Goal: Task Accomplishment & Management: Complete application form

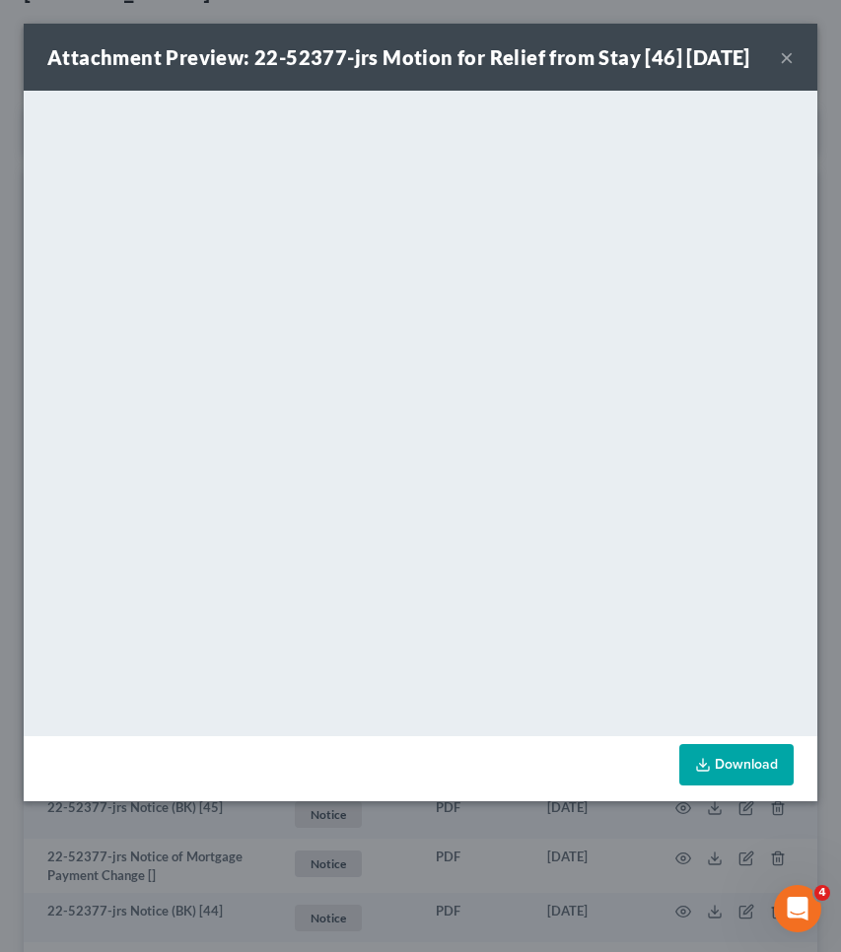
click at [788, 69] on button "×" at bounding box center [787, 57] width 14 height 24
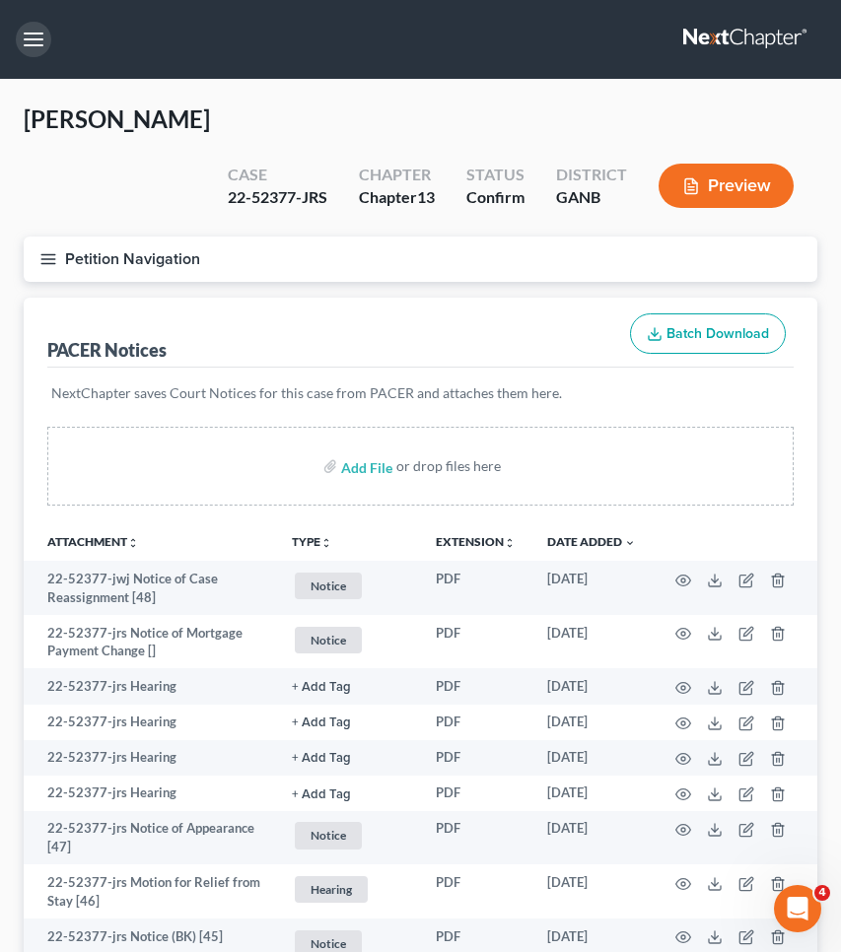
click at [27, 47] on button "button" at bounding box center [33, 39] width 35 height 35
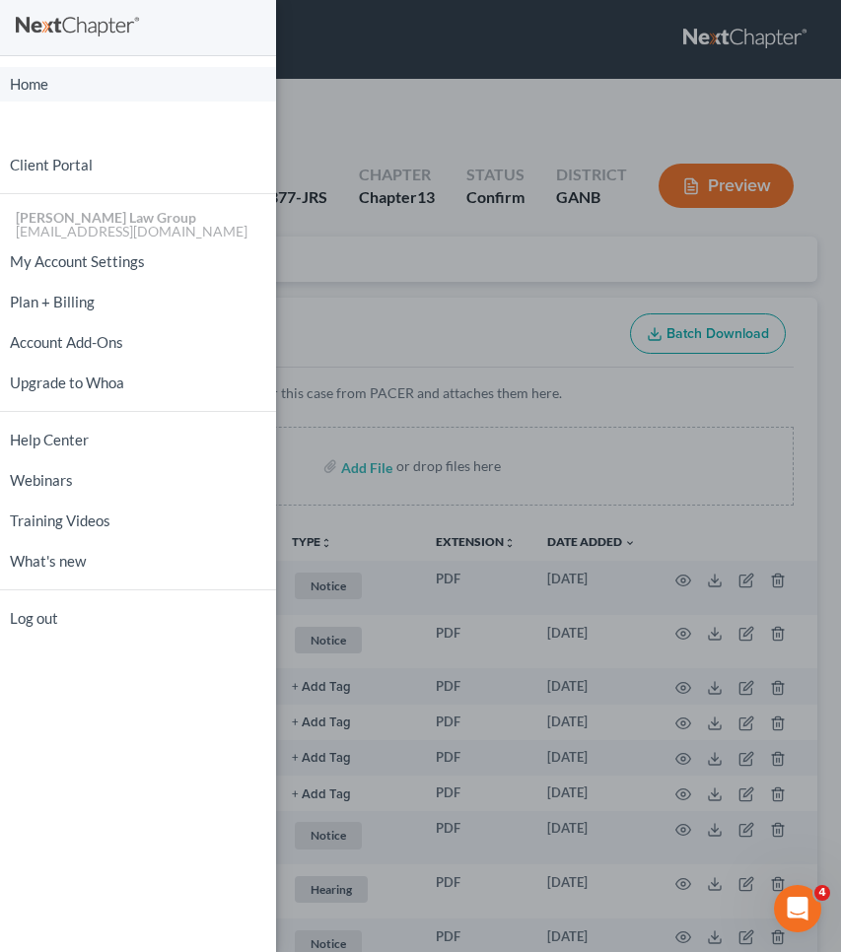
click at [29, 78] on link "Home" at bounding box center [138, 84] width 276 height 34
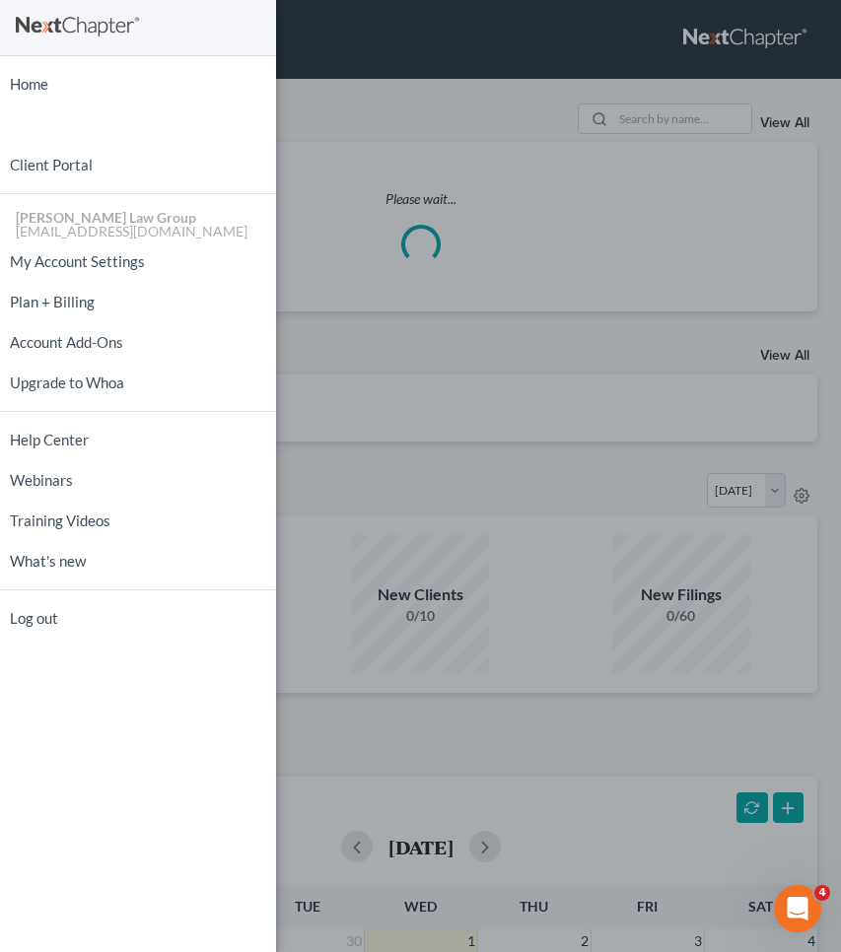
click at [410, 53] on div "Home New Case Client Portal [PERSON_NAME] Law Group [EMAIL_ADDRESS][DOMAIN_NAME…" at bounding box center [420, 476] width 841 height 952
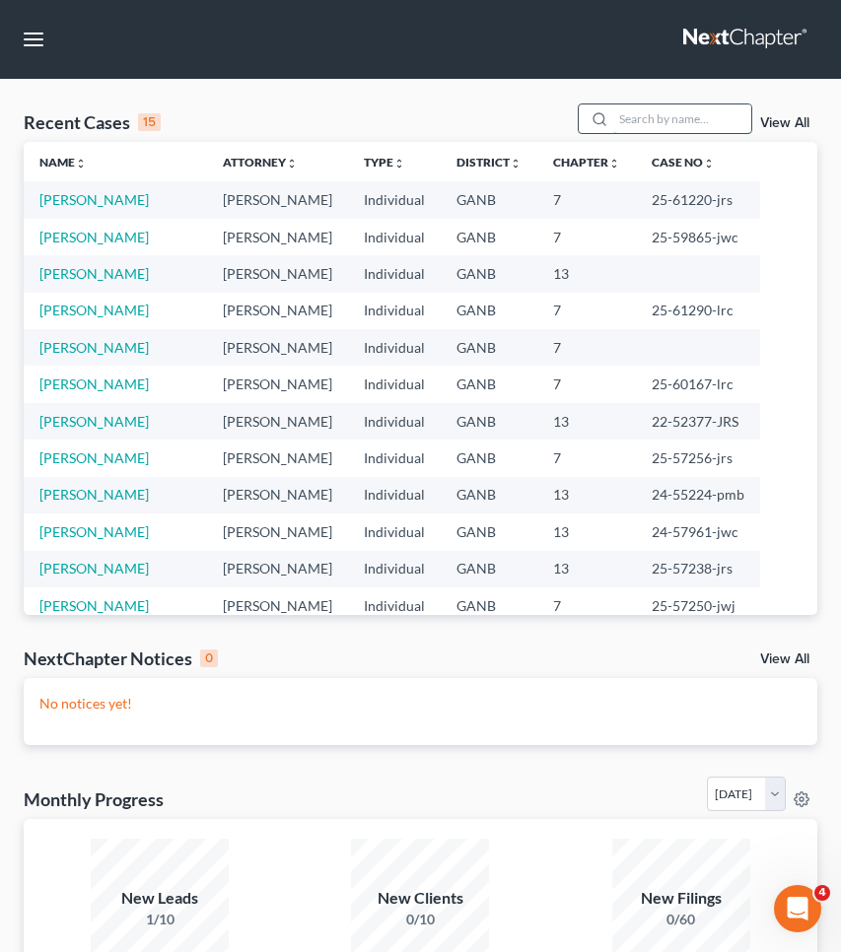
click at [641, 129] on input "search" at bounding box center [682, 118] width 138 height 29
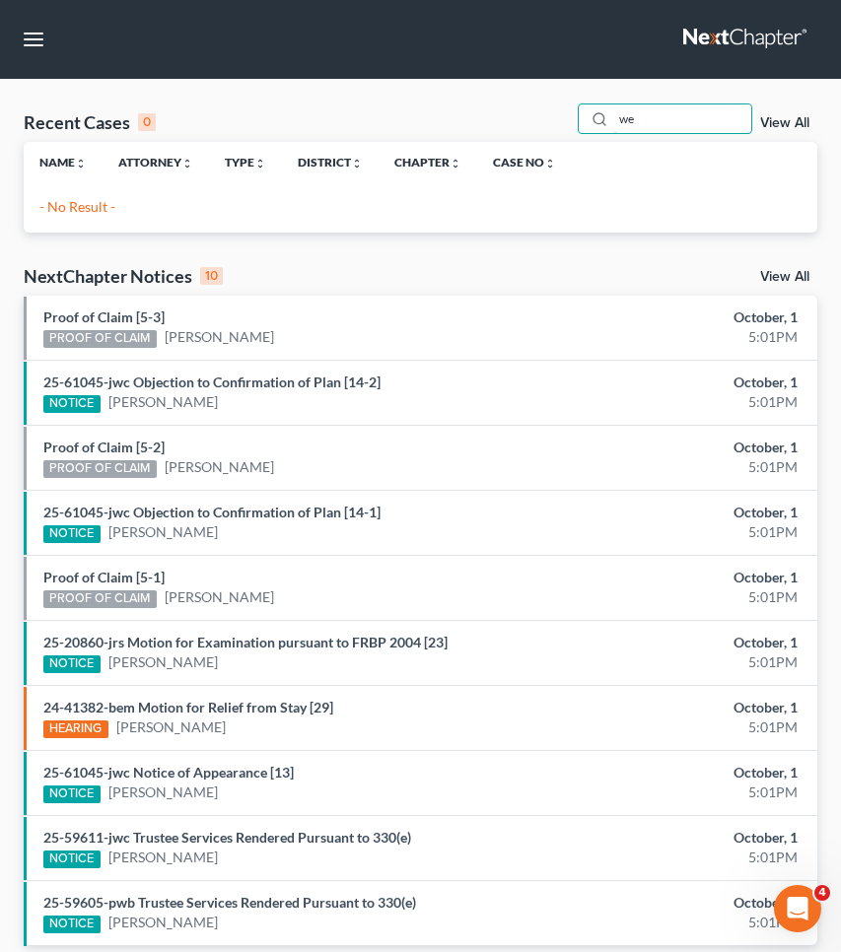
type input "w"
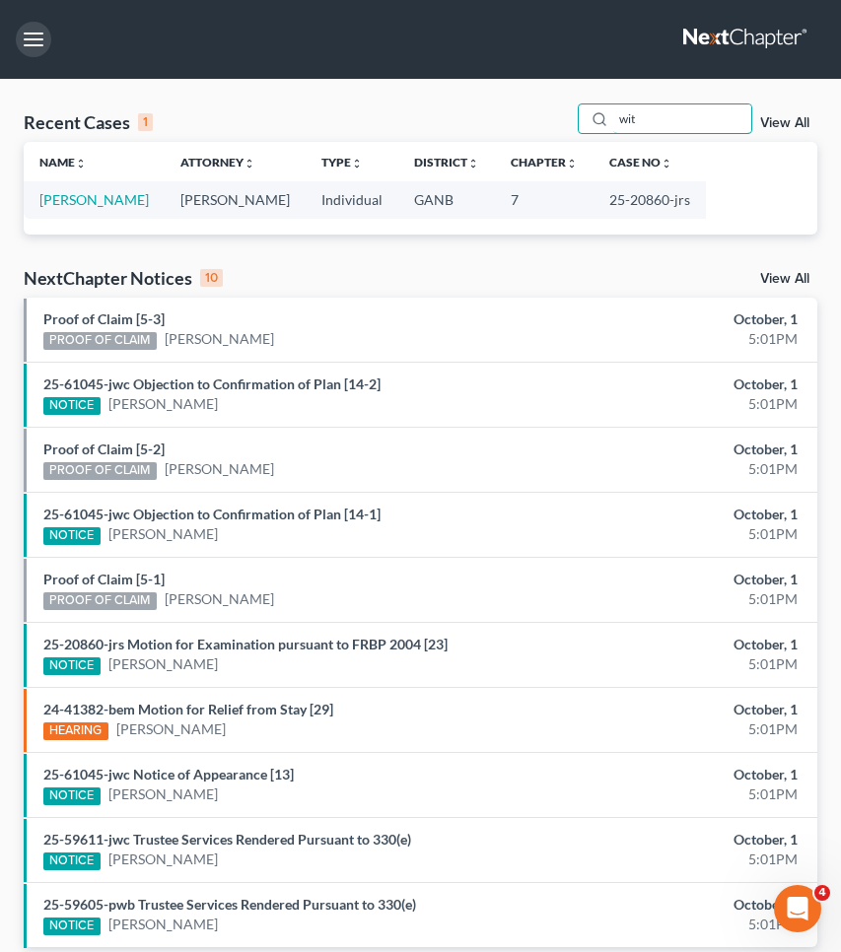
type input "wit"
click at [34, 41] on button "button" at bounding box center [33, 39] width 35 height 35
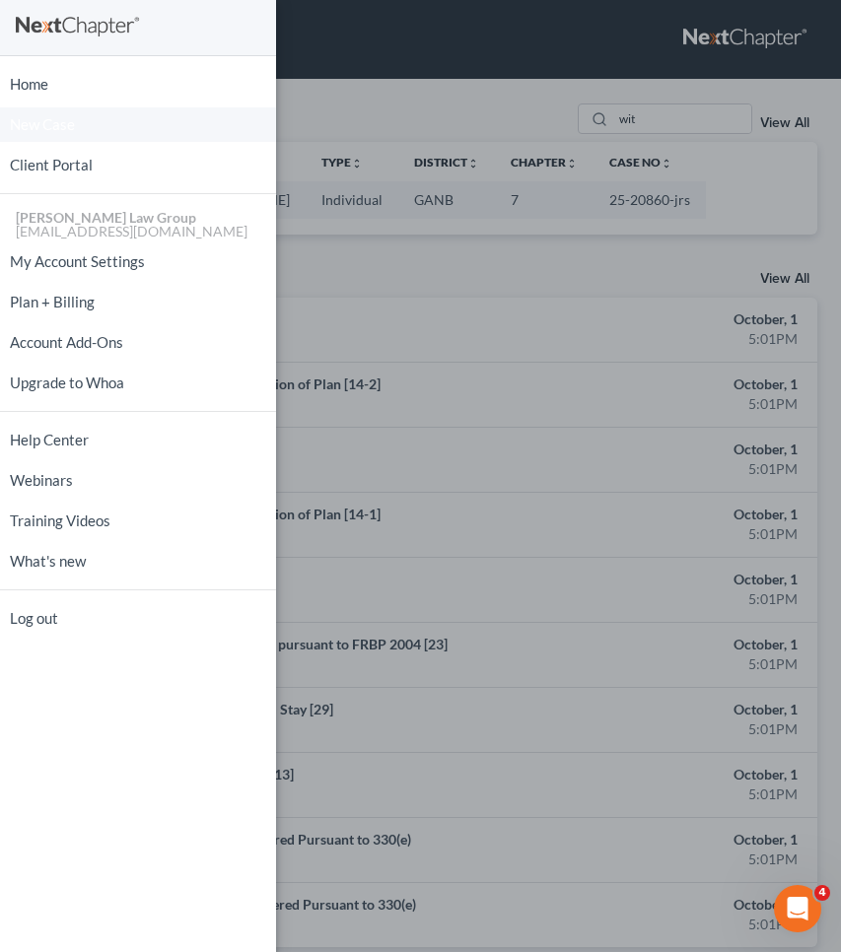
click at [30, 107] on link "New Case" at bounding box center [138, 124] width 276 height 34
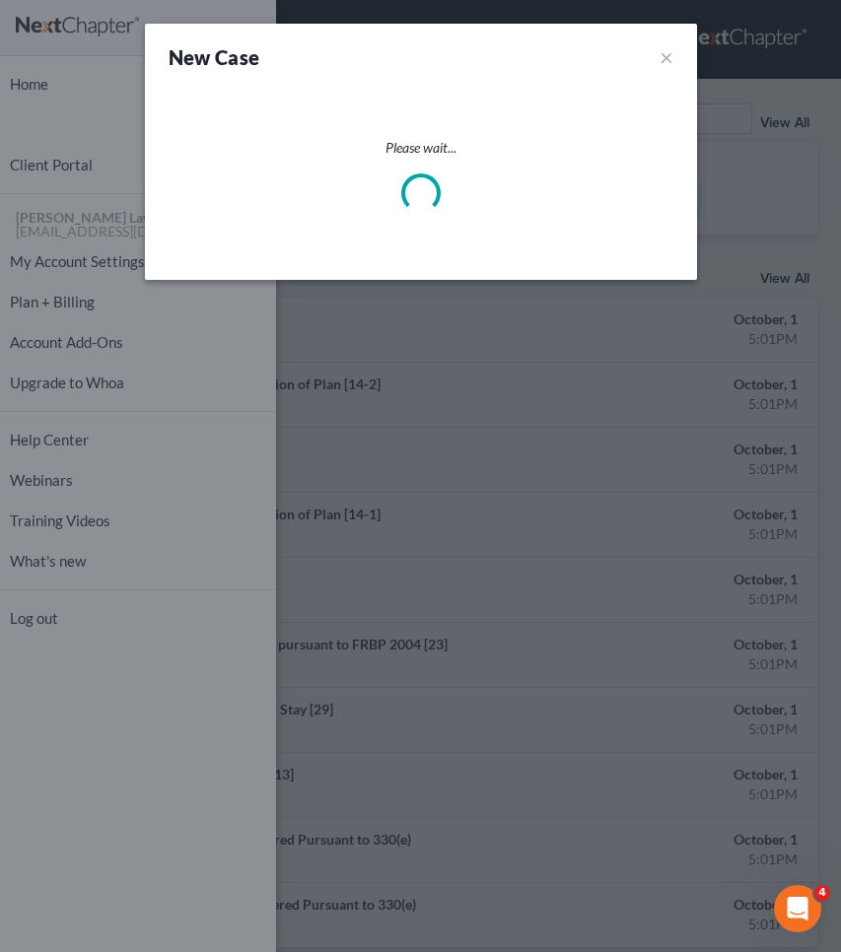
click at [29, 91] on div "New Case × Please wait..." at bounding box center [420, 476] width 841 height 952
select select "19"
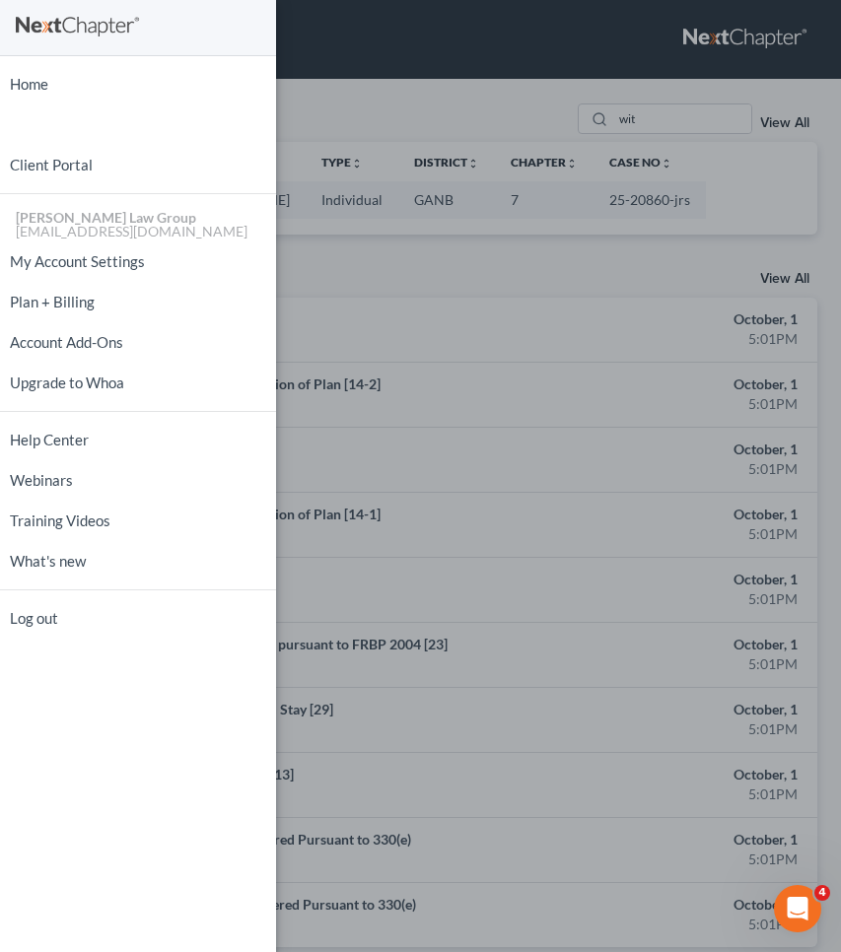
click at [658, 136] on div "Home New Case Client Portal [PERSON_NAME] Law Group [EMAIL_ADDRESS][DOMAIN_NAME…" at bounding box center [420, 476] width 841 height 952
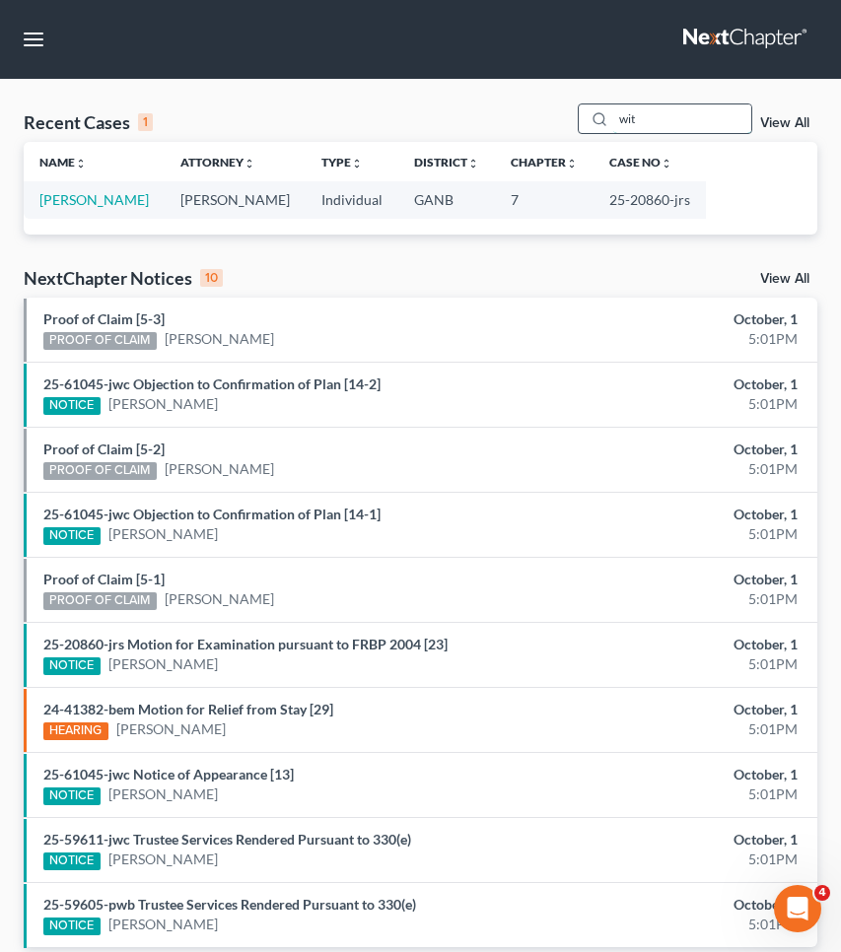
click at [654, 122] on input "wit" at bounding box center [682, 118] width 138 height 29
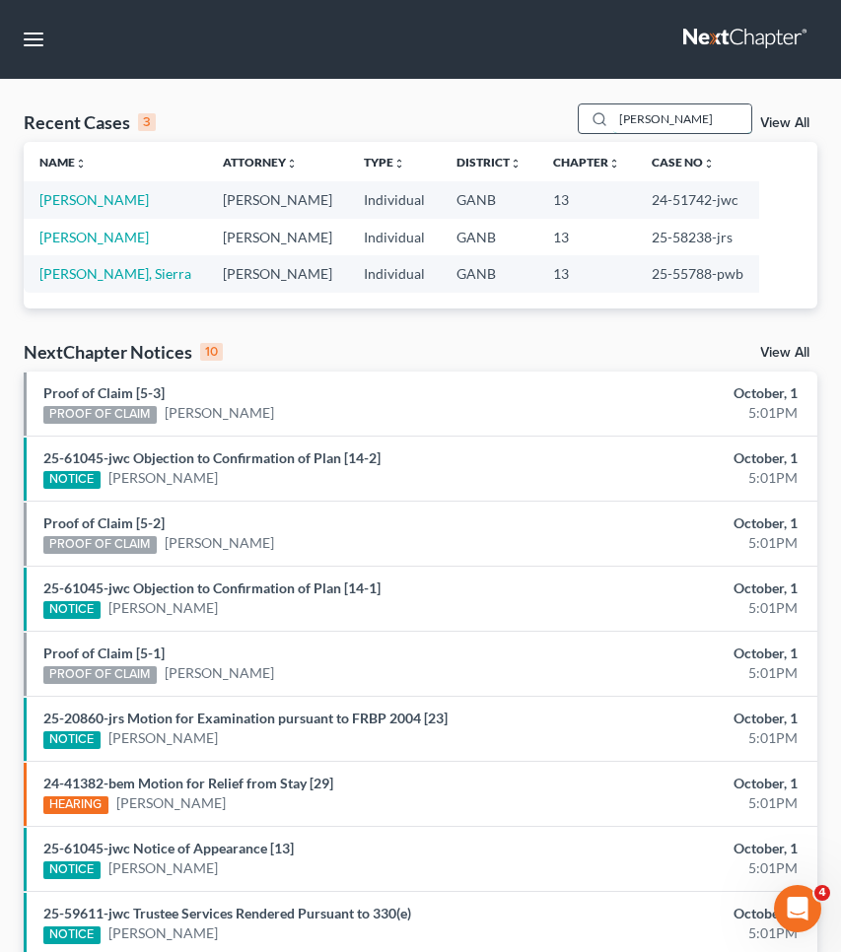
type input "[PERSON_NAME]"
drag, startPoint x: 654, startPoint y: 122, endPoint x: 88, endPoint y: 234, distance: 576.7
click at [88, 234] on link "[PERSON_NAME]" at bounding box center [93, 237] width 109 height 17
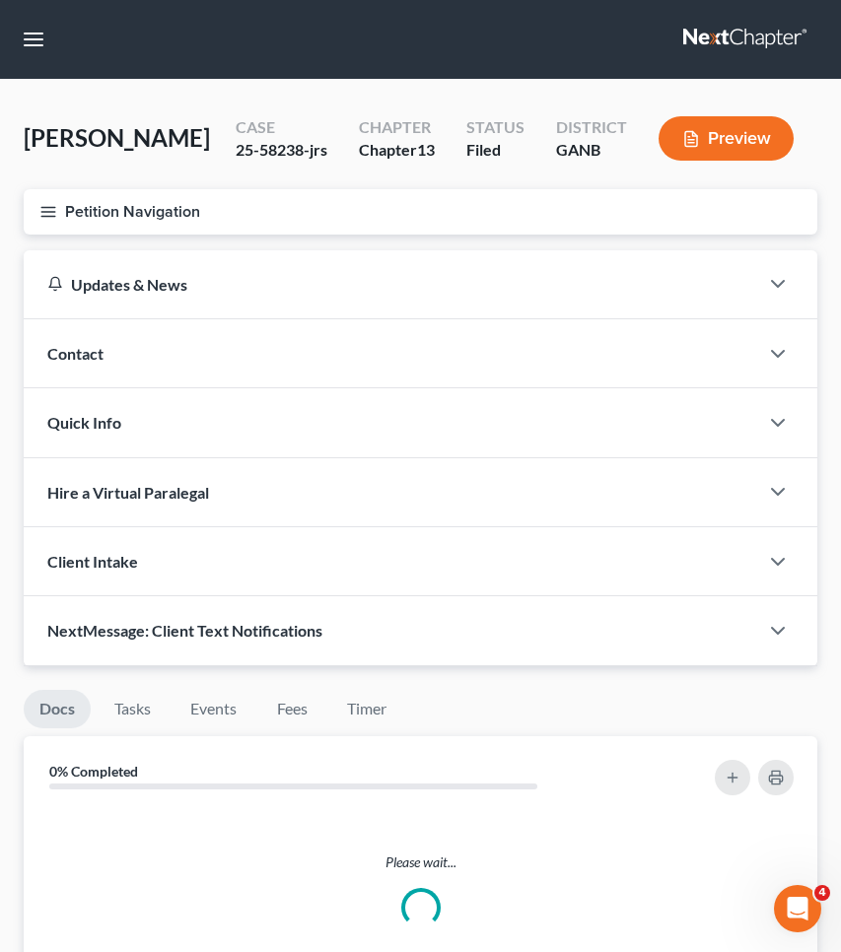
click at [88, 234] on button "Petition Navigation" at bounding box center [420, 211] width 793 height 45
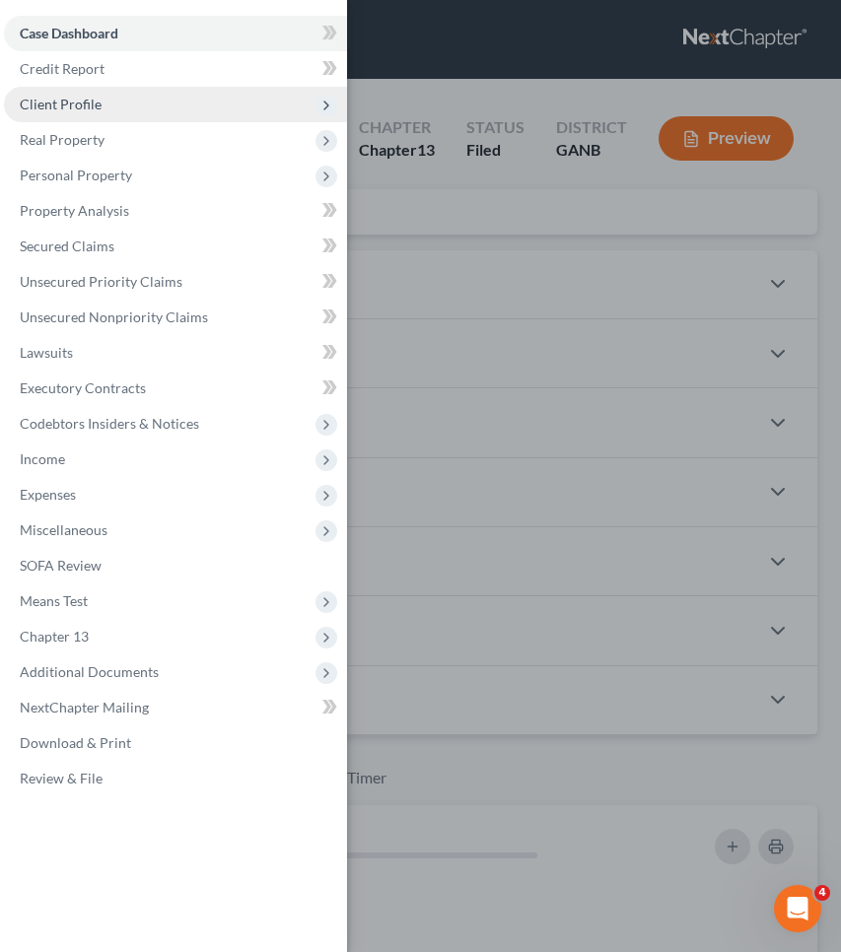
click at [143, 105] on span "Client Profile" at bounding box center [175, 104] width 343 height 35
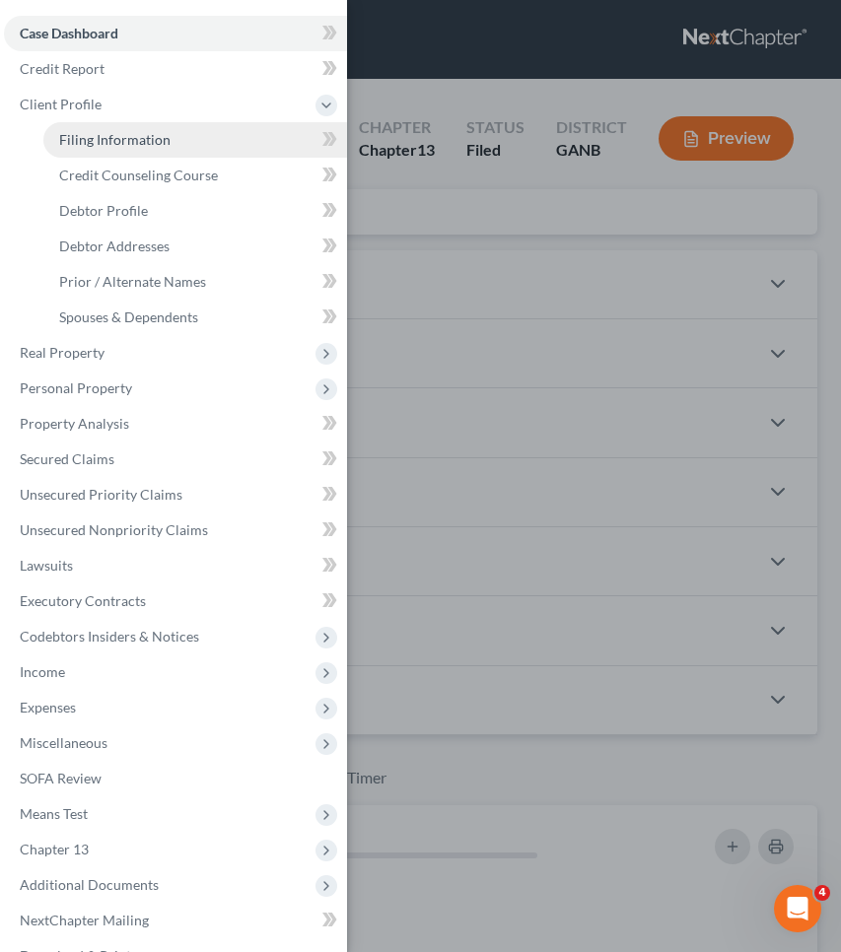
click at [129, 145] on span "Filing Information" at bounding box center [114, 139] width 111 height 17
select select "1"
select select "0"
select select "3"
select select "19"
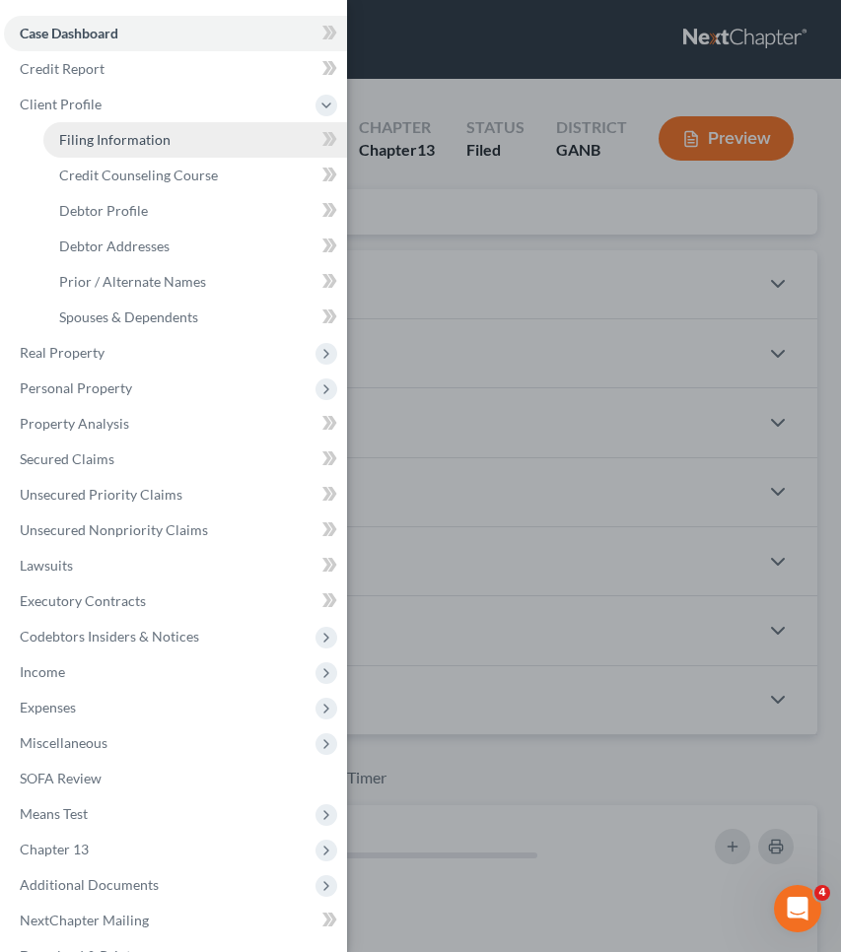
select select "0"
select select "10"
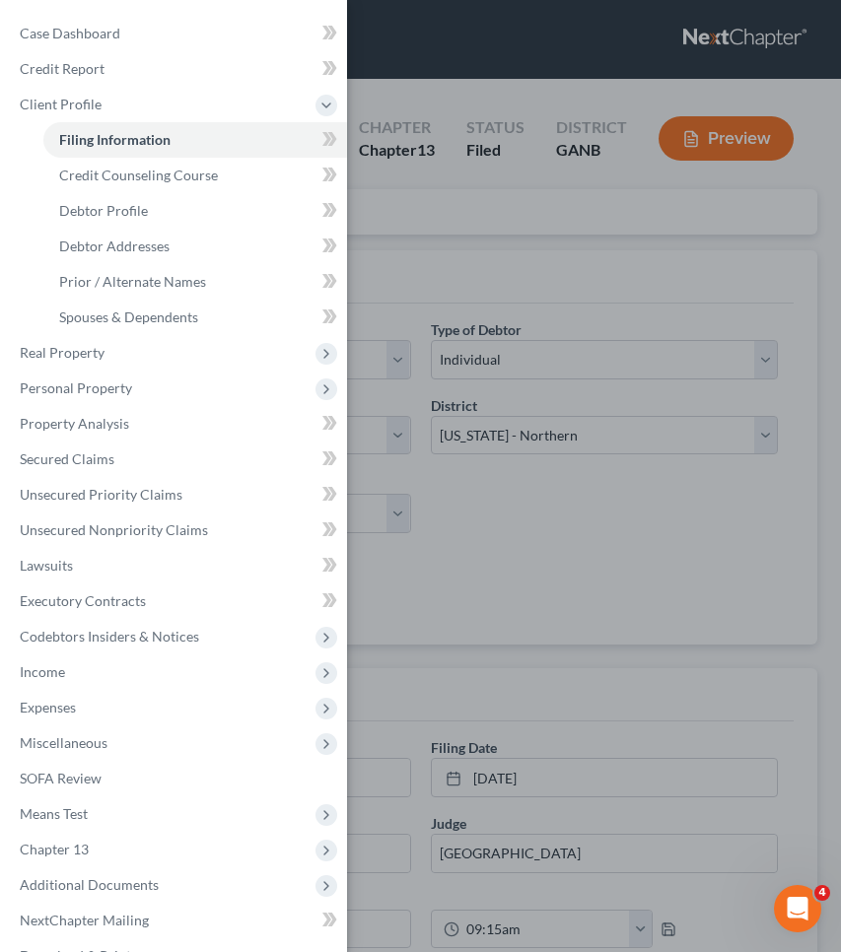
click at [507, 213] on div "Case Dashboard Payments Invoices Payments Payments Credit Report Client Profile" at bounding box center [420, 476] width 841 height 952
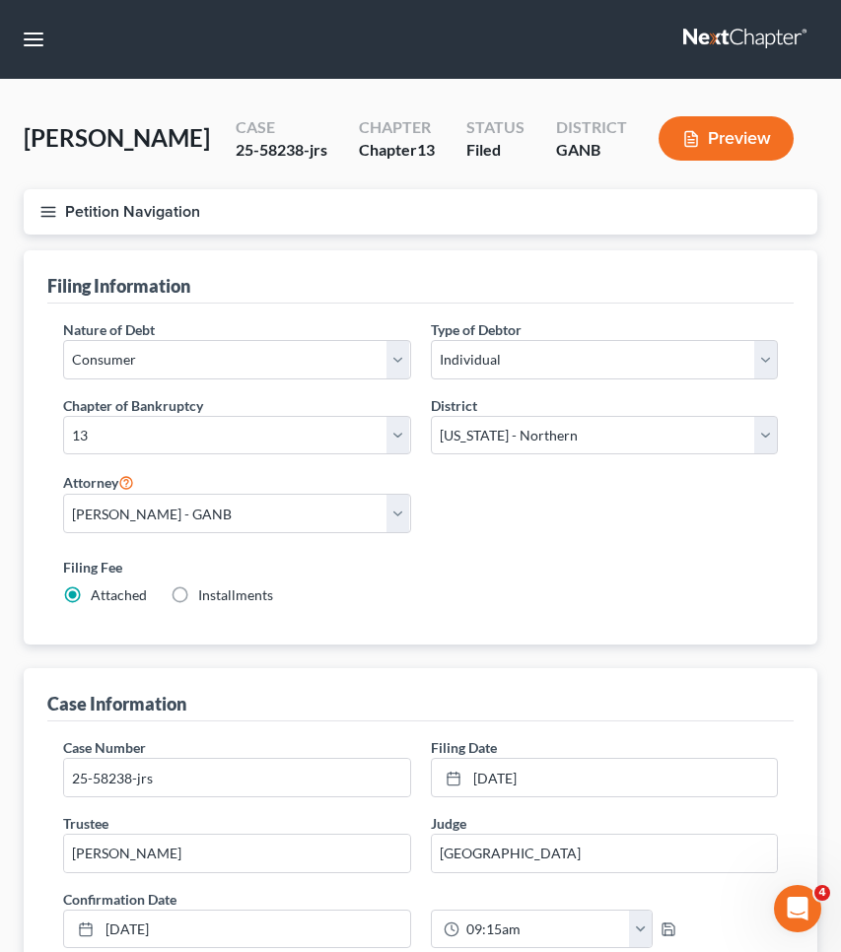
click at [159, 216] on button "Petition Navigation" at bounding box center [420, 211] width 793 height 45
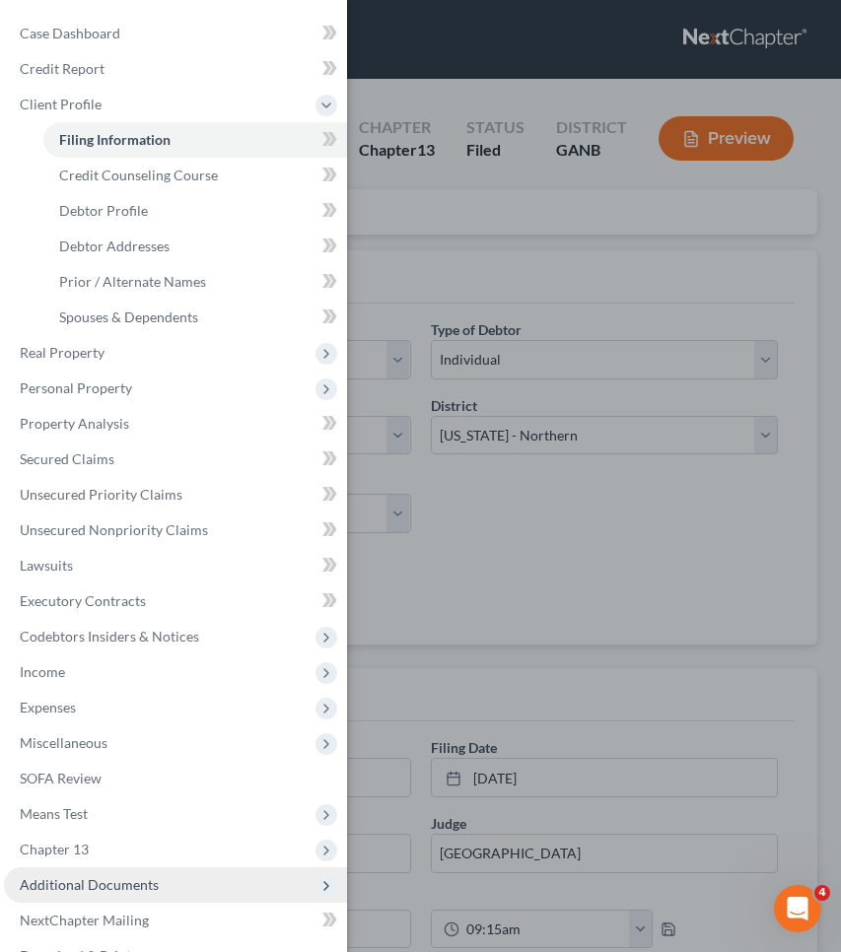
click at [134, 885] on span "Additional Documents" at bounding box center [89, 884] width 139 height 17
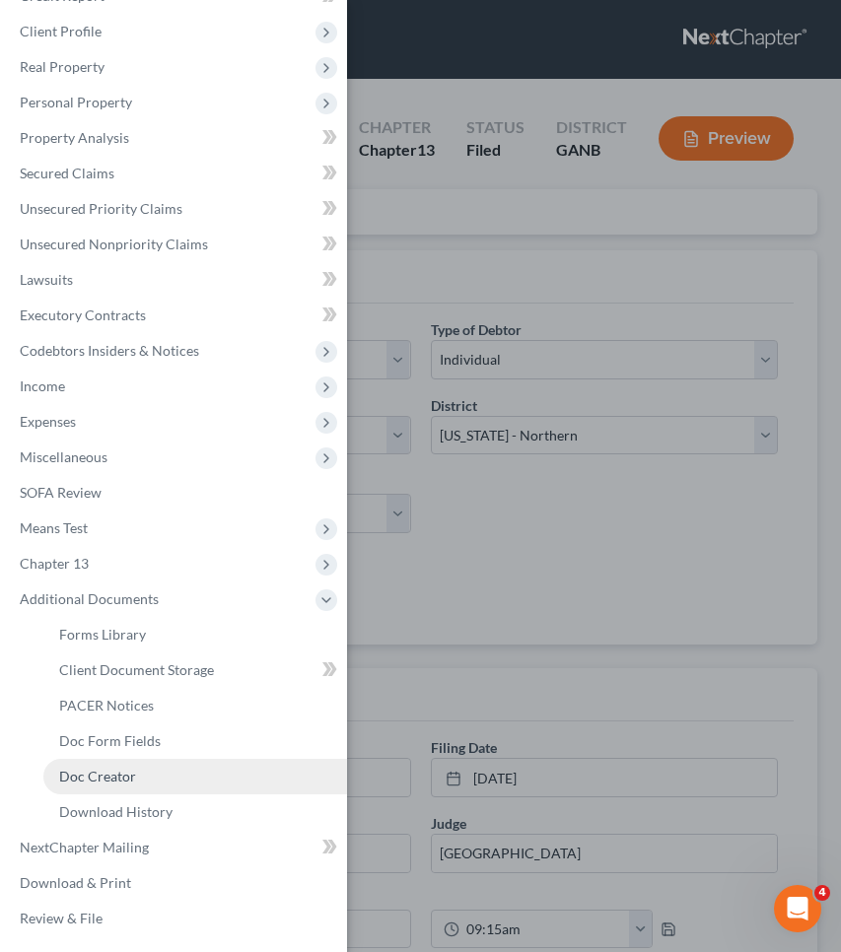
scroll to position [73, 0]
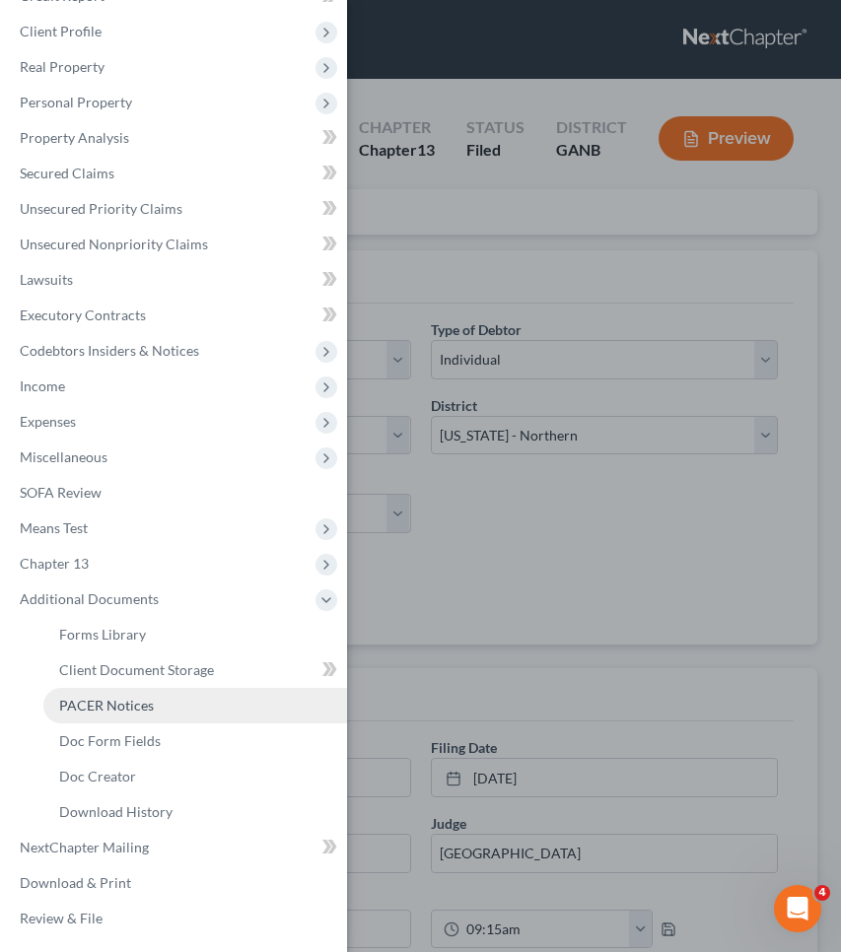
click at [145, 706] on span "PACER Notices" at bounding box center [106, 705] width 95 height 17
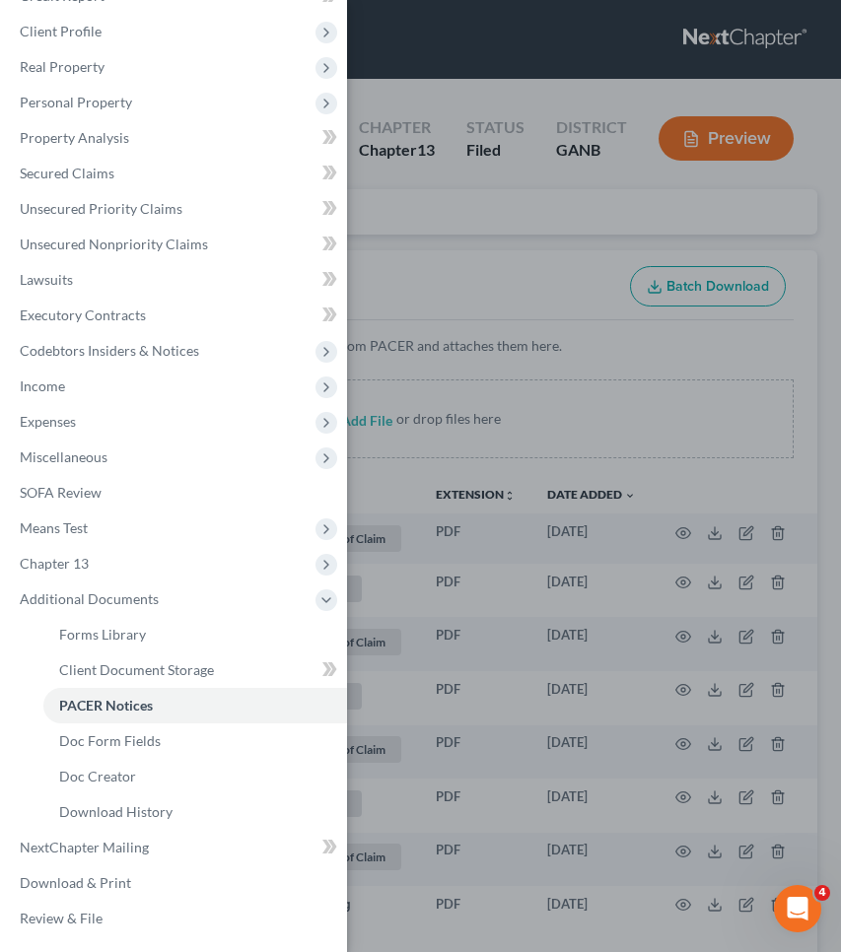
click at [556, 289] on div "Case Dashboard Payments Invoices Payments Payments Credit Report Client Profile" at bounding box center [420, 476] width 841 height 952
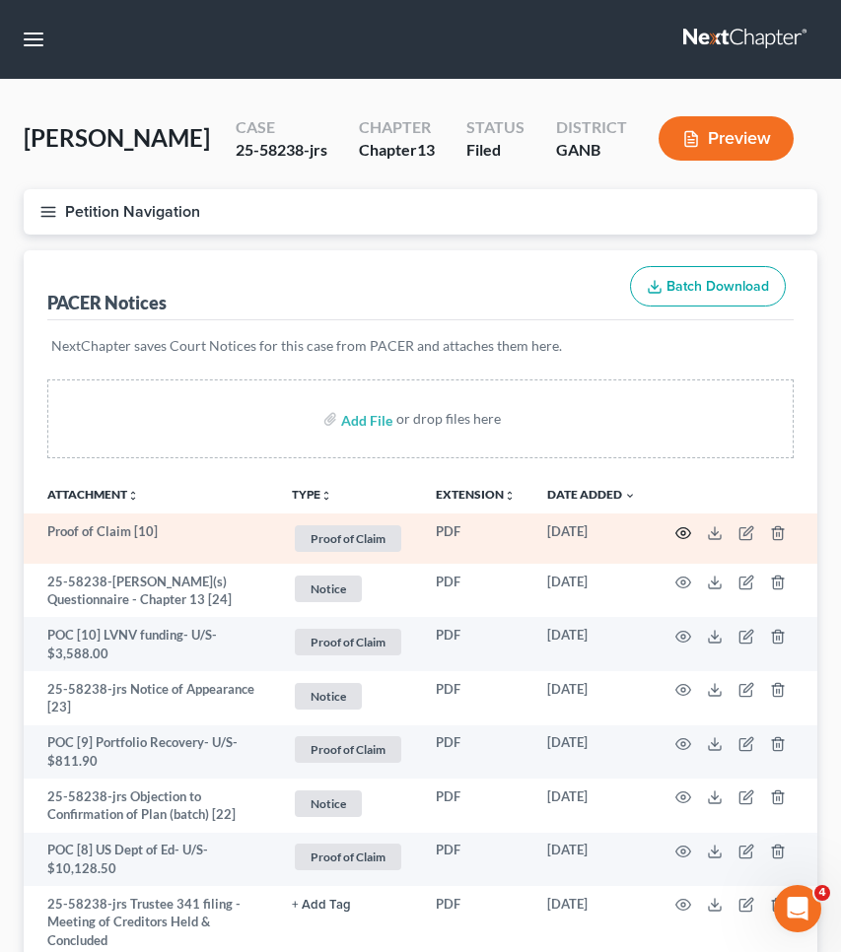
click at [683, 533] on icon "button" at bounding box center [683, 533] width 16 height 16
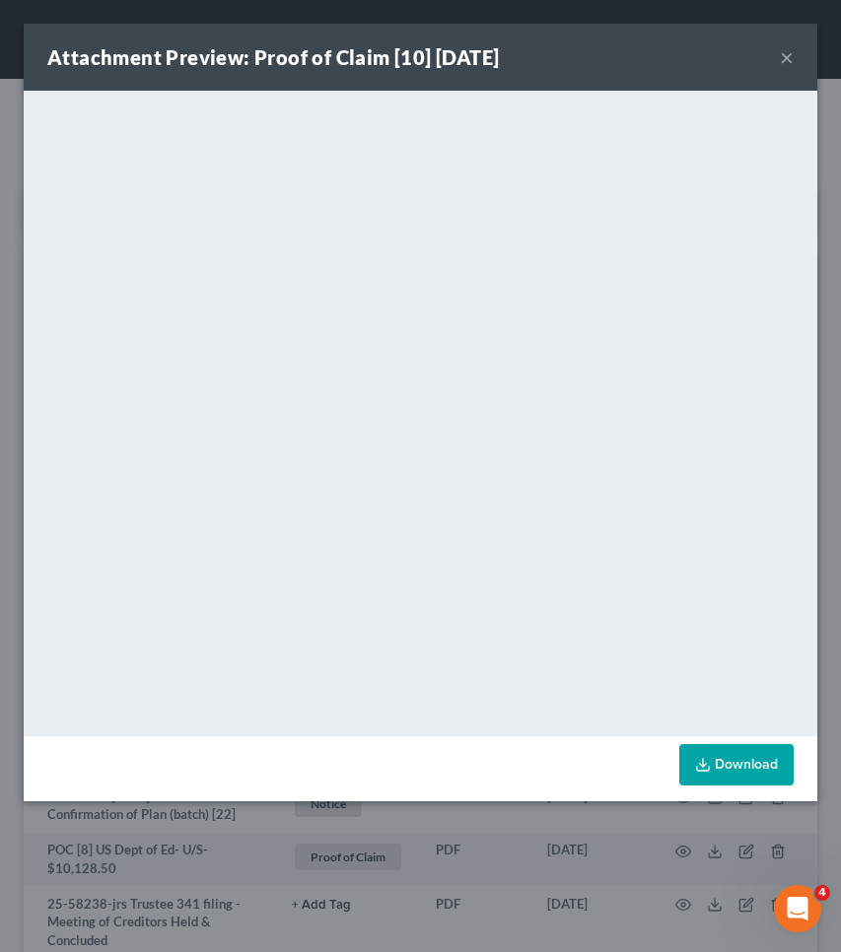
click at [791, 62] on button "×" at bounding box center [787, 57] width 14 height 24
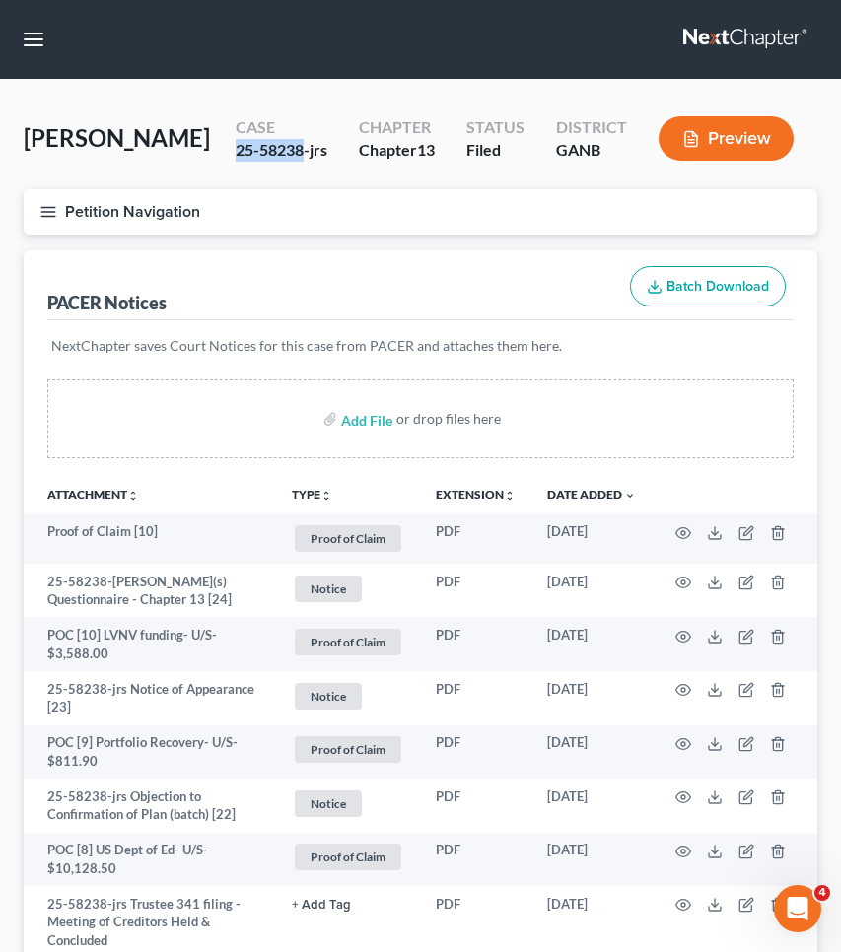
drag, startPoint x: 235, startPoint y: 151, endPoint x: 301, endPoint y: 147, distance: 66.2
click at [301, 147] on div "25-58238-jrs" at bounding box center [282, 150] width 92 height 23
copy div "25-58238"
click at [746, 536] on icon "button" at bounding box center [746, 533] width 16 height 16
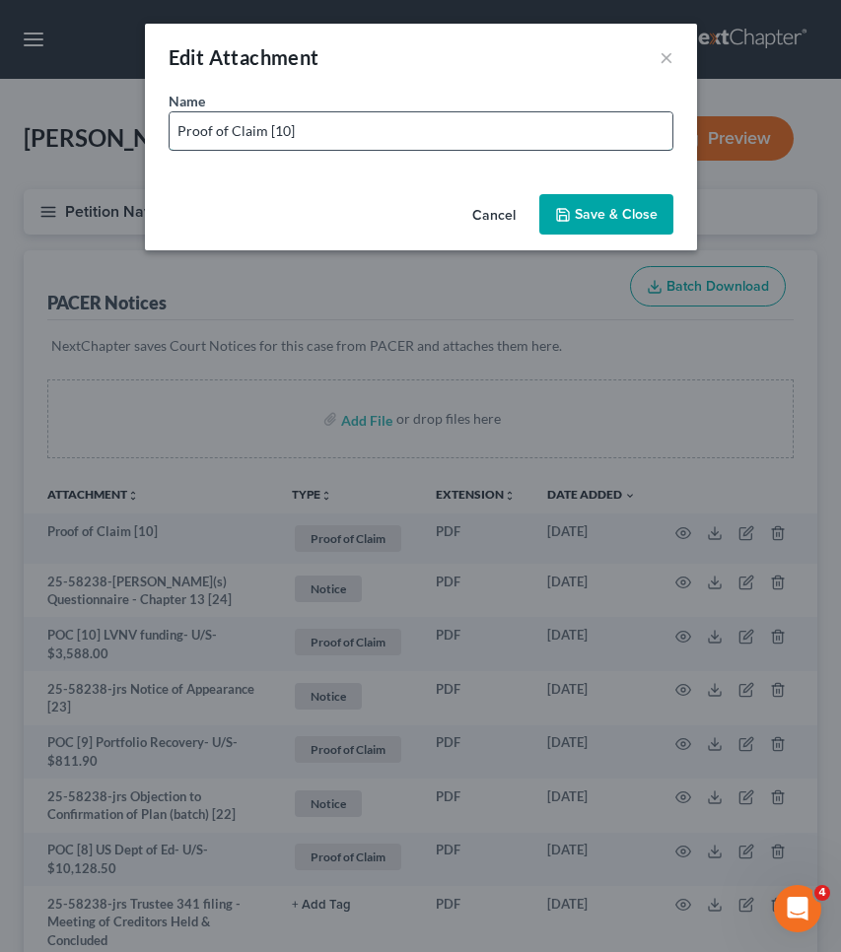
click at [563, 140] on input "Proof of Claim [10]" at bounding box center [421, 130] width 503 height 37
drag, startPoint x: 265, startPoint y: 132, endPoint x: 23, endPoint y: 128, distance: 242.5
click at [23, 128] on div "Edit Attachment × Name * Proof of Claim [10] LVNV Funding- over SOL- em sent Ca…" at bounding box center [420, 476] width 841 height 952
type input "POC [10] LVNV Funding- over SOL- em sent"
click at [595, 220] on span "Save & Close" at bounding box center [616, 214] width 83 height 17
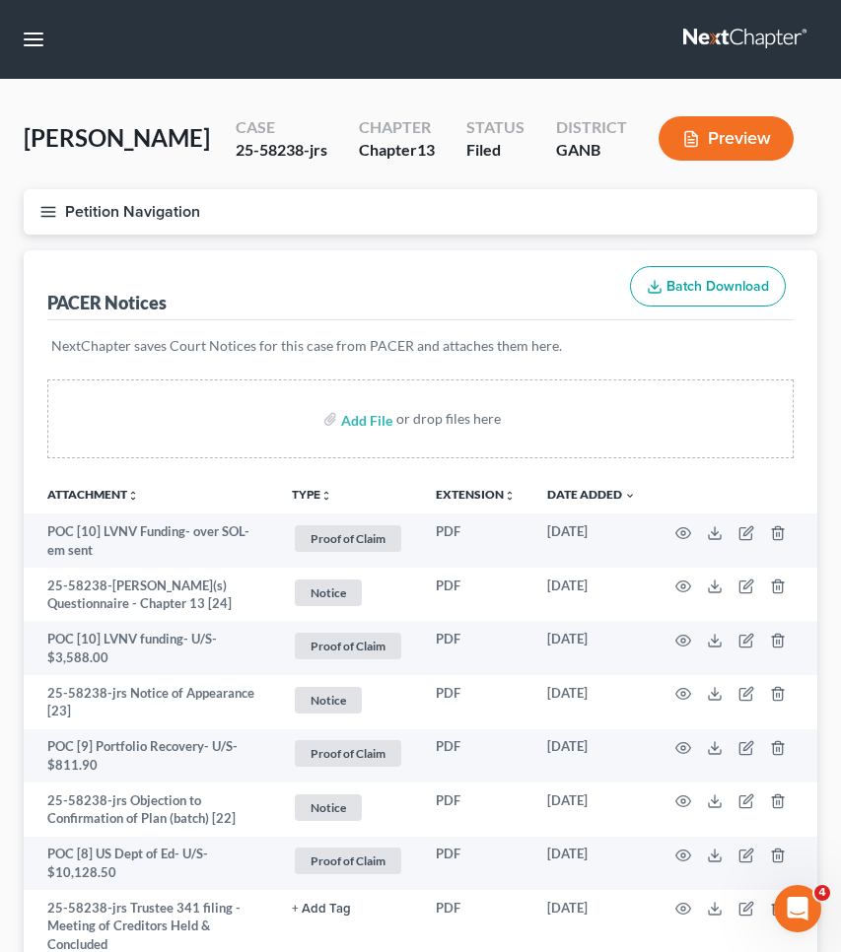
click at [181, 210] on button "Petition Navigation" at bounding box center [420, 211] width 793 height 45
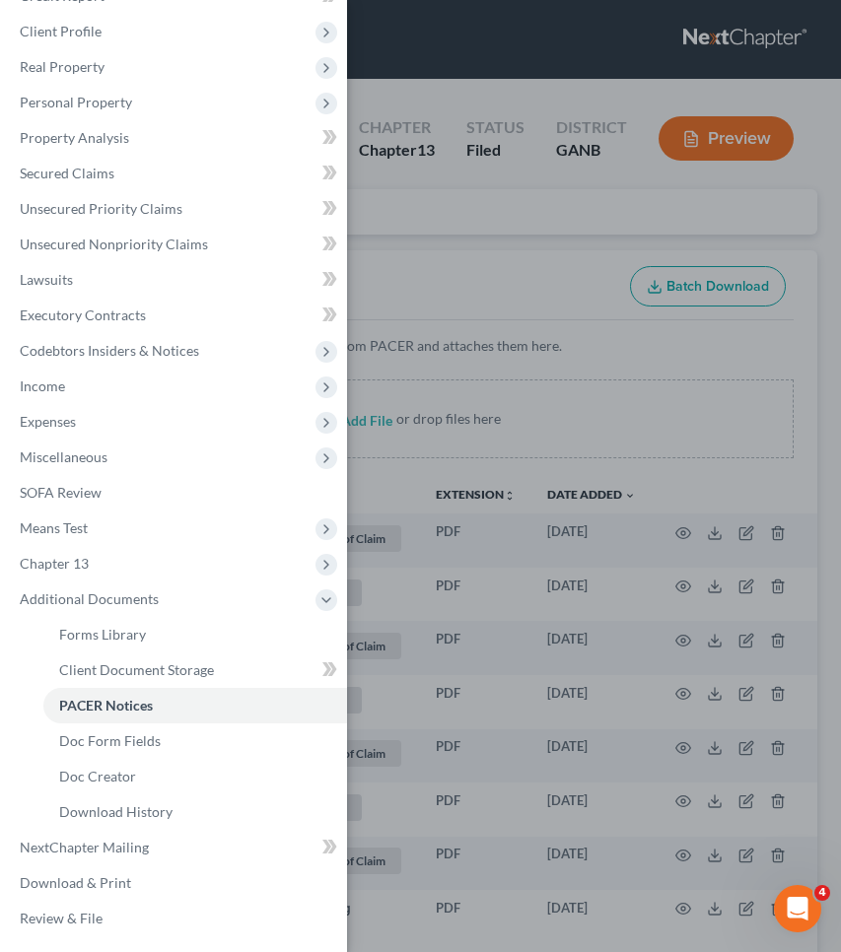
click at [461, 205] on div "Case Dashboard Payments Invoices Payments Payments Credit Report Client Profile" at bounding box center [420, 476] width 841 height 952
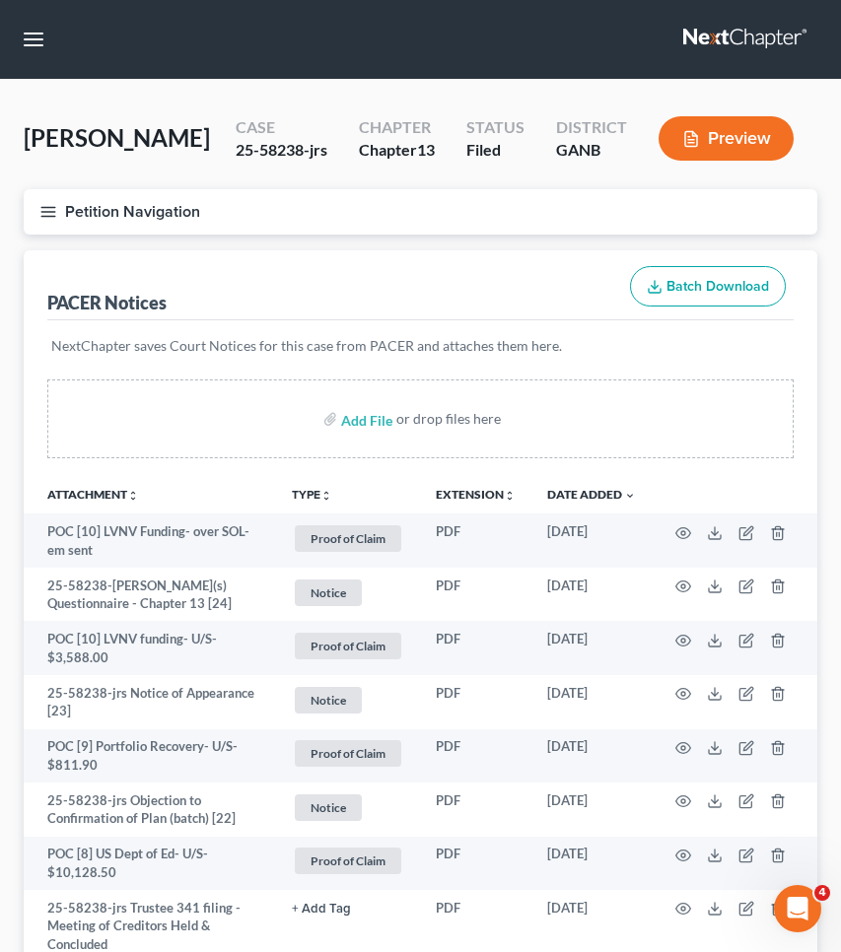
click at [125, 211] on button "Petition Navigation" at bounding box center [420, 211] width 793 height 45
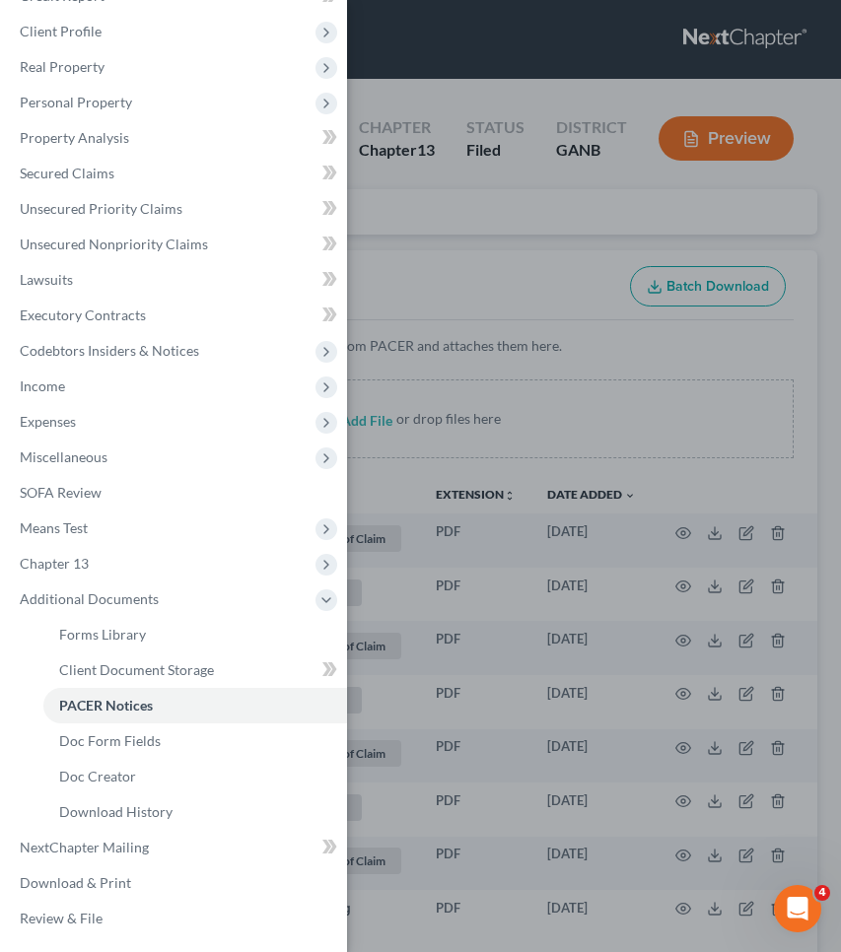
click at [125, 211] on span "Unsecured Priority Claims" at bounding box center [101, 208] width 163 height 17
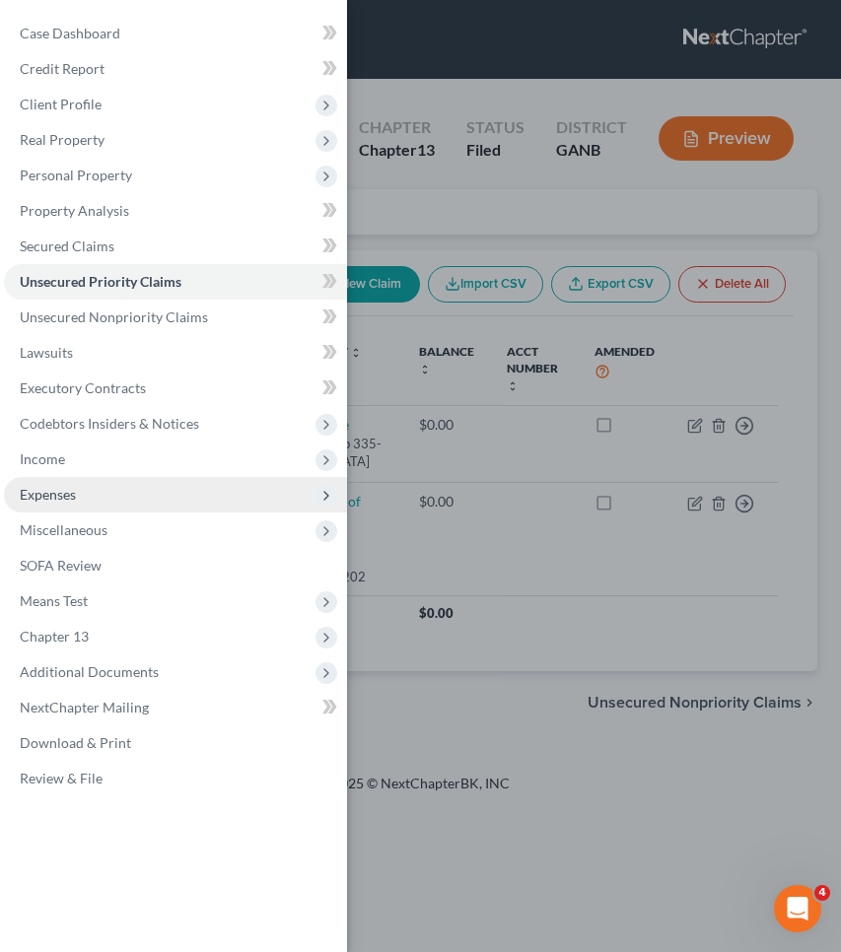
click at [127, 492] on span "Expenses" at bounding box center [175, 494] width 343 height 35
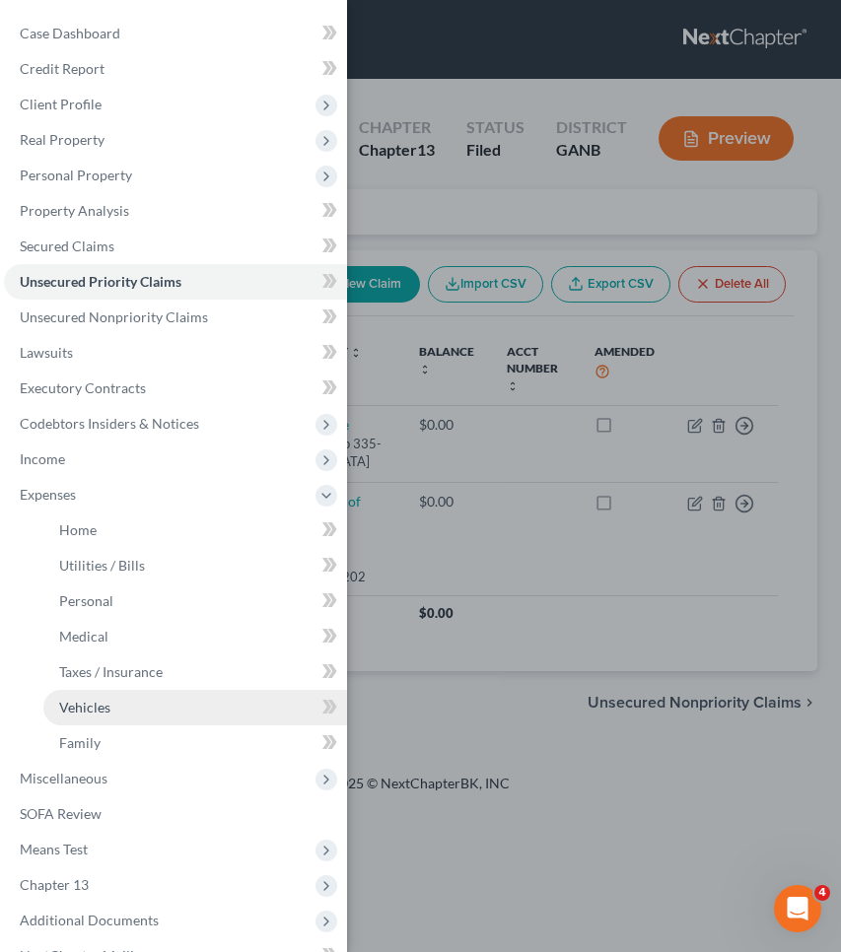
click at [144, 709] on link "Vehicles" at bounding box center [195, 707] width 304 height 35
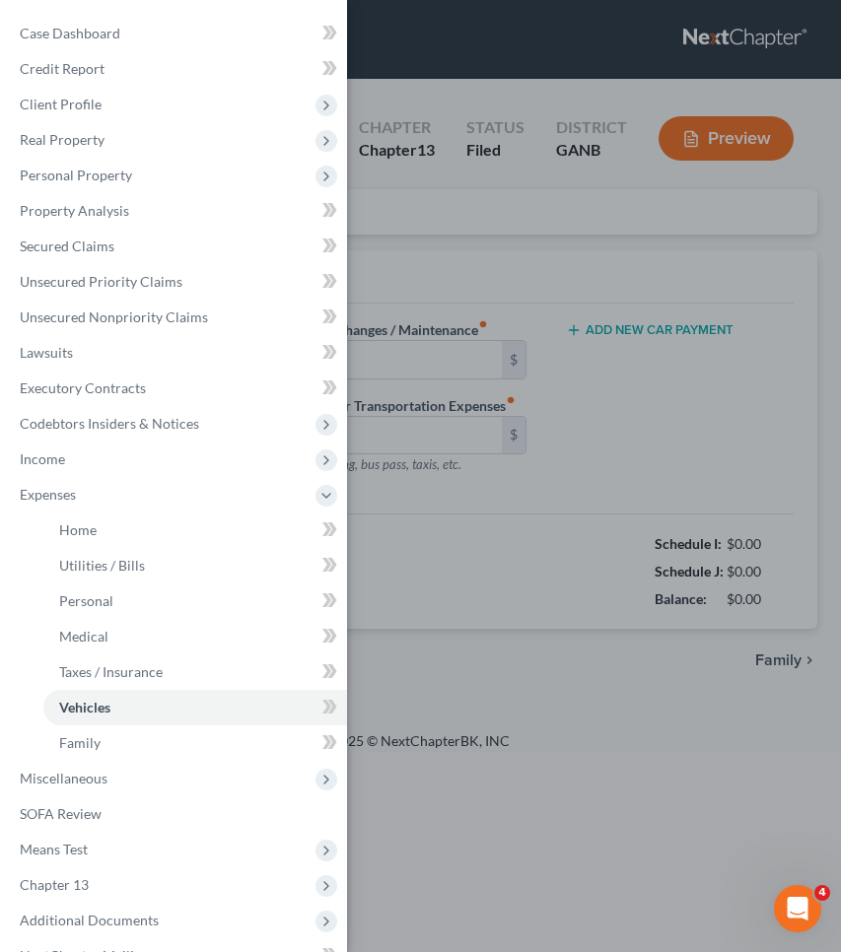
type input "467.00"
type input "150.00"
type input "0.00"
click at [580, 448] on div "Case Dashboard Payments Invoices Payments Payments Credit Report Client Profile" at bounding box center [420, 476] width 841 height 952
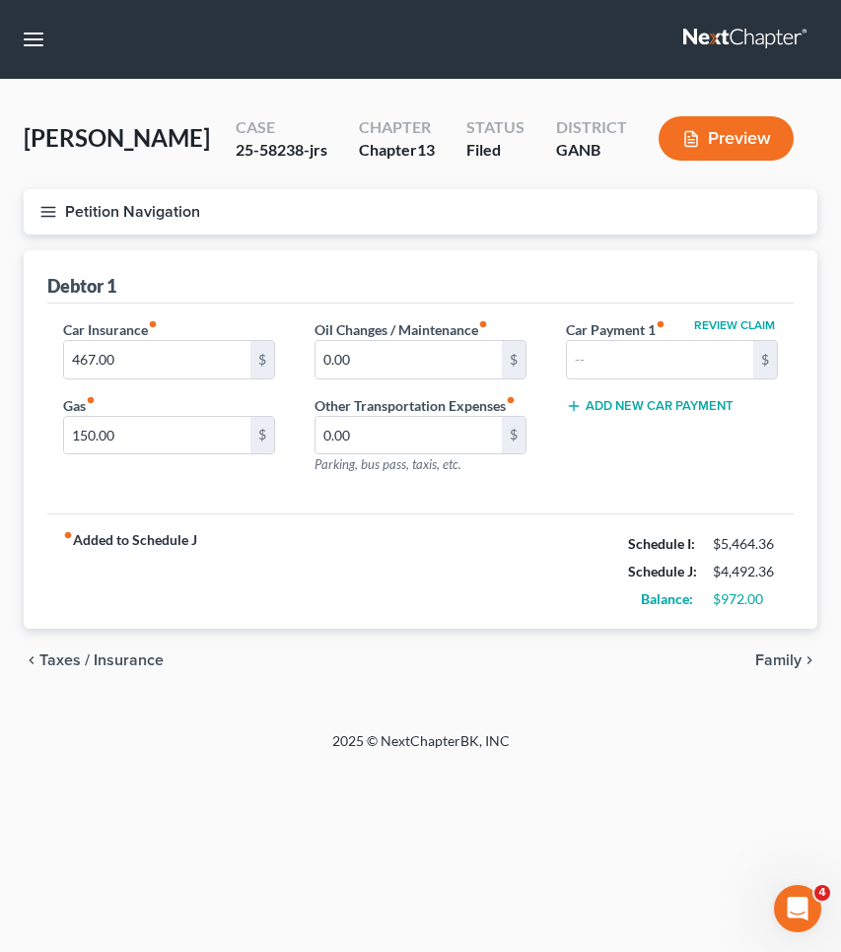
click at [79, 664] on span "Taxes / Insurance" at bounding box center [101, 661] width 124 height 16
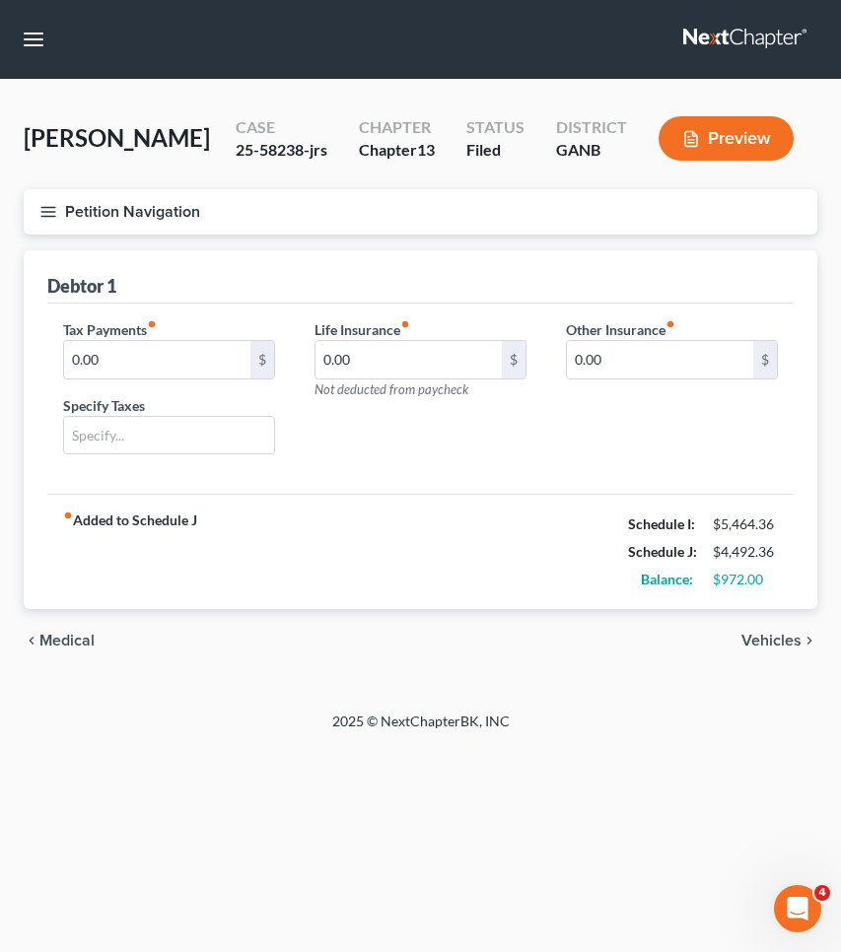
click at [83, 644] on span "Medical" at bounding box center [66, 641] width 55 height 16
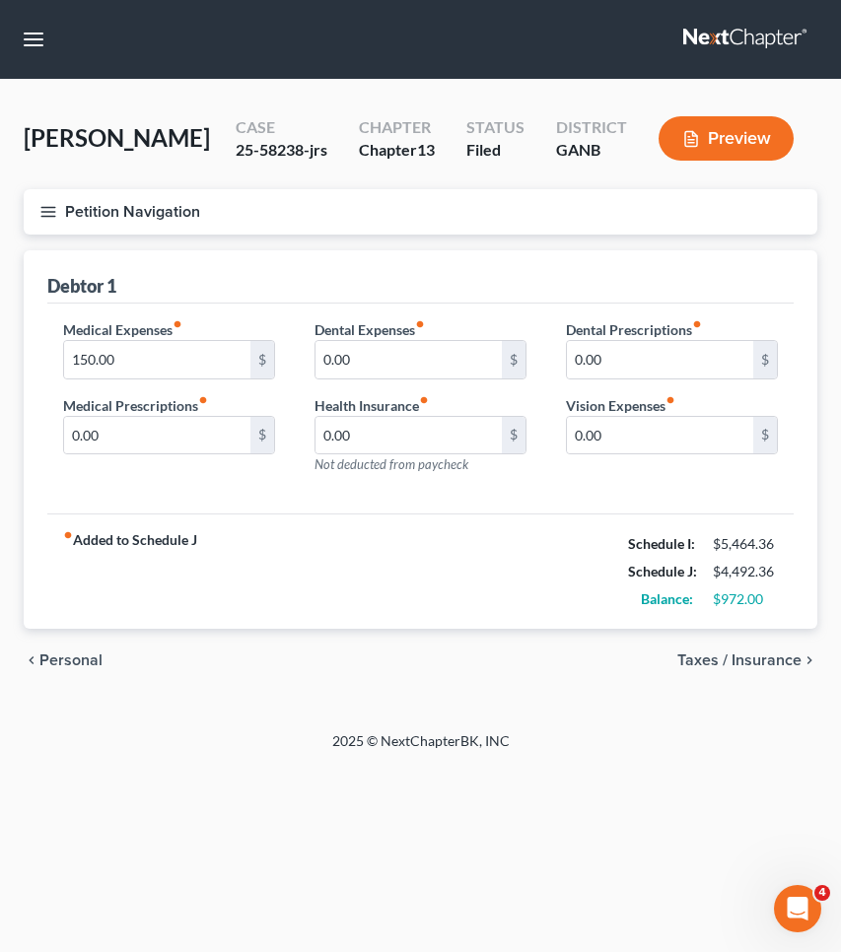
click at [79, 657] on span "Personal" at bounding box center [70, 661] width 63 height 16
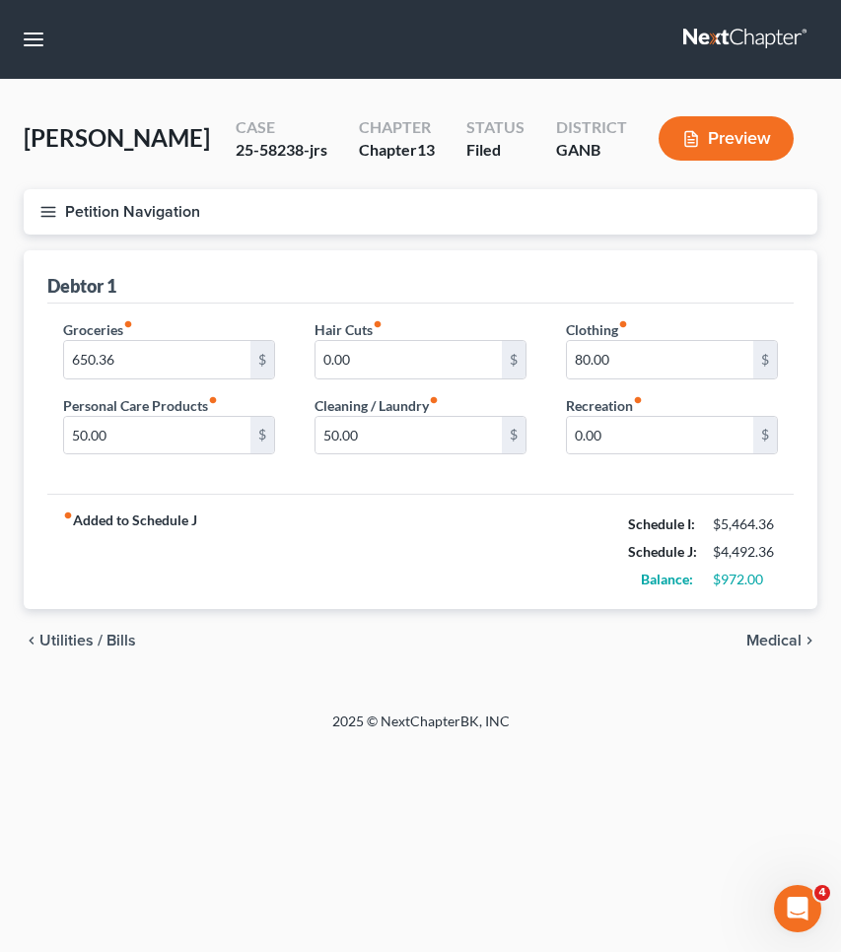
click at [74, 636] on span "Utilities / Bills" at bounding box center [87, 641] width 97 height 16
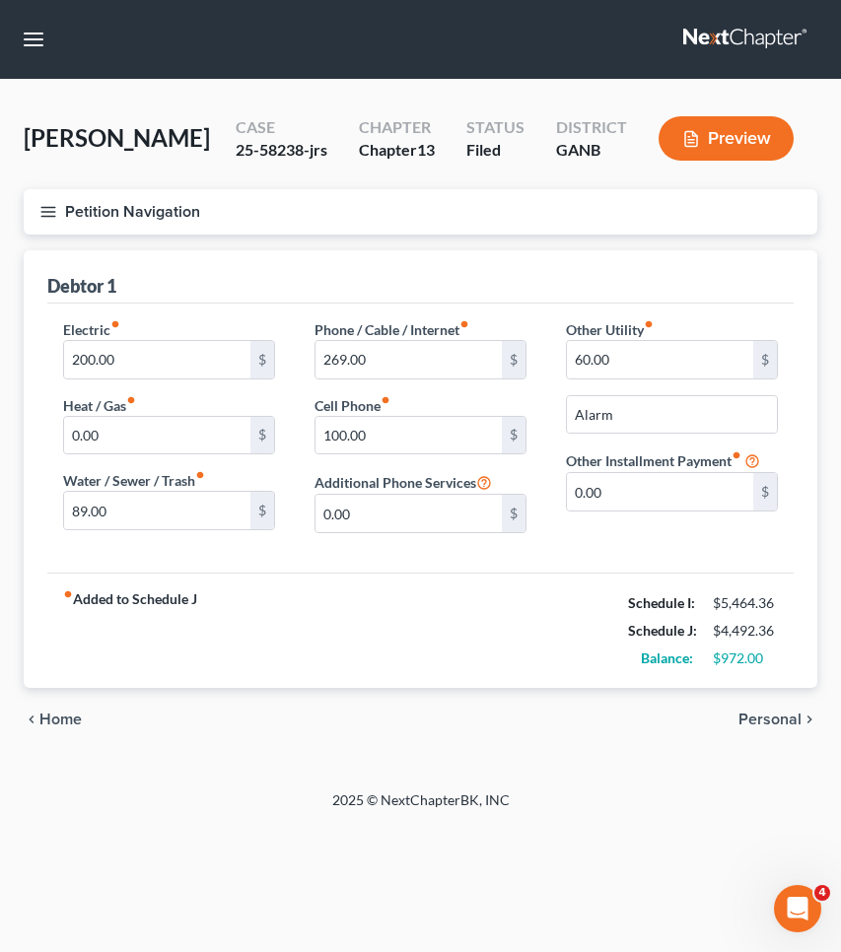
click at [65, 719] on span "Home" at bounding box center [60, 720] width 42 height 16
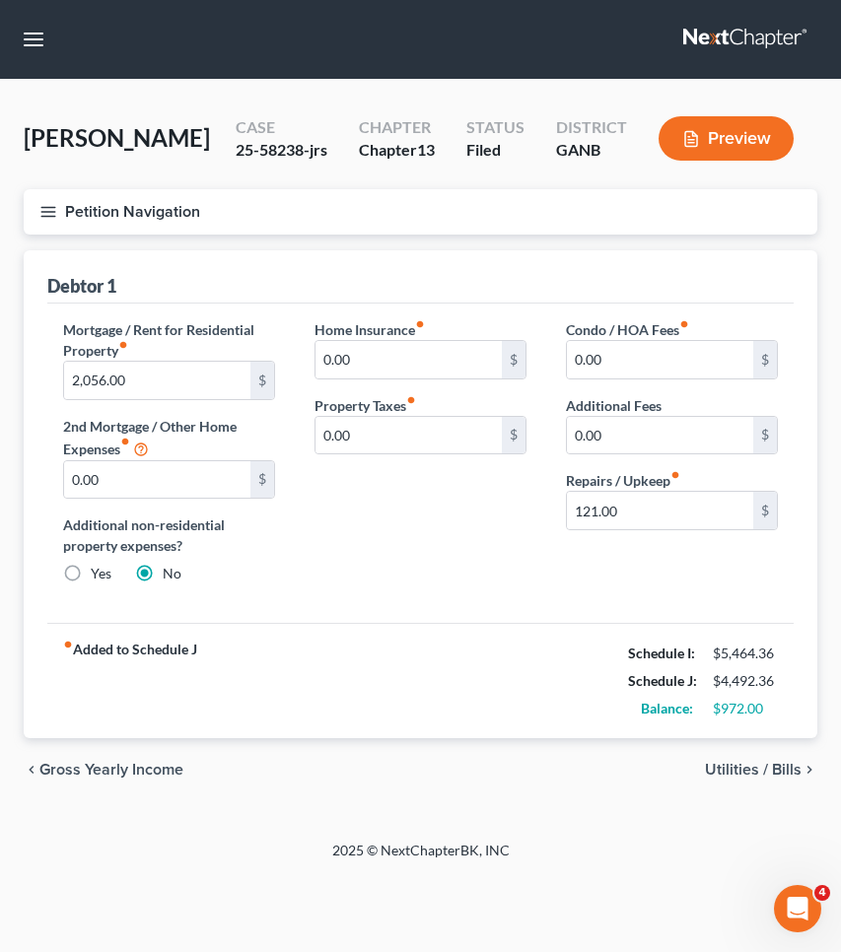
click at [272, 146] on div "25-58238-jrs" at bounding box center [282, 150] width 92 height 23
copy div "58238"
click at [157, 204] on button "Petition Navigation" at bounding box center [420, 211] width 793 height 45
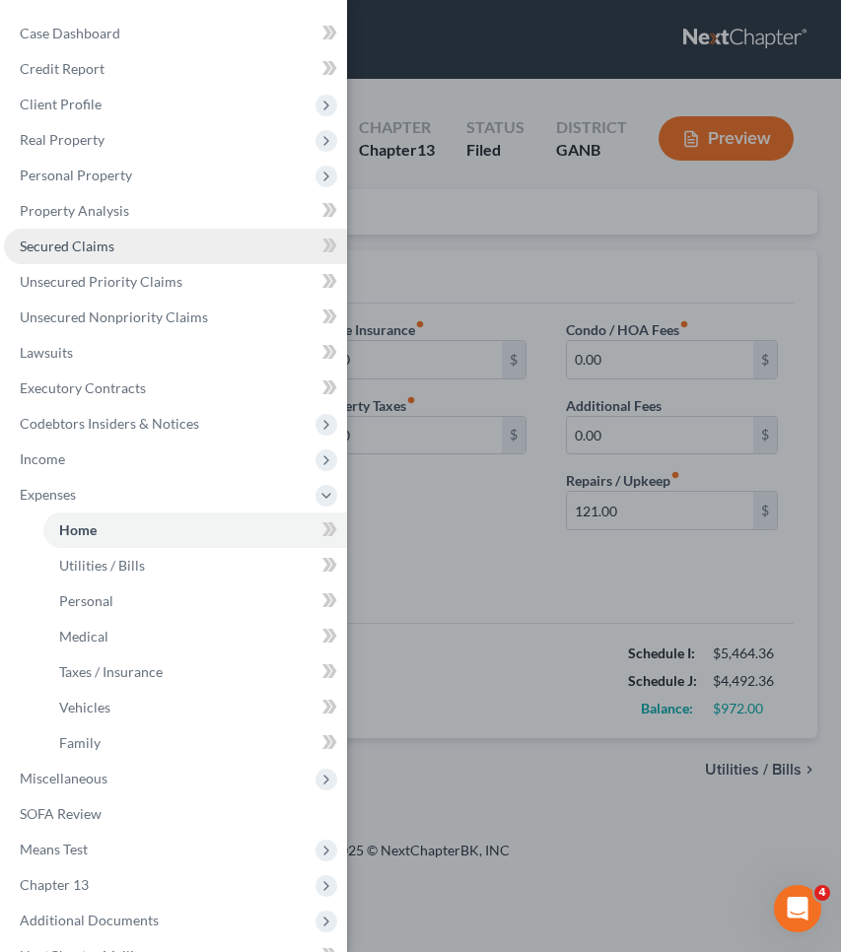
click at [146, 242] on link "Secured Claims" at bounding box center [175, 246] width 343 height 35
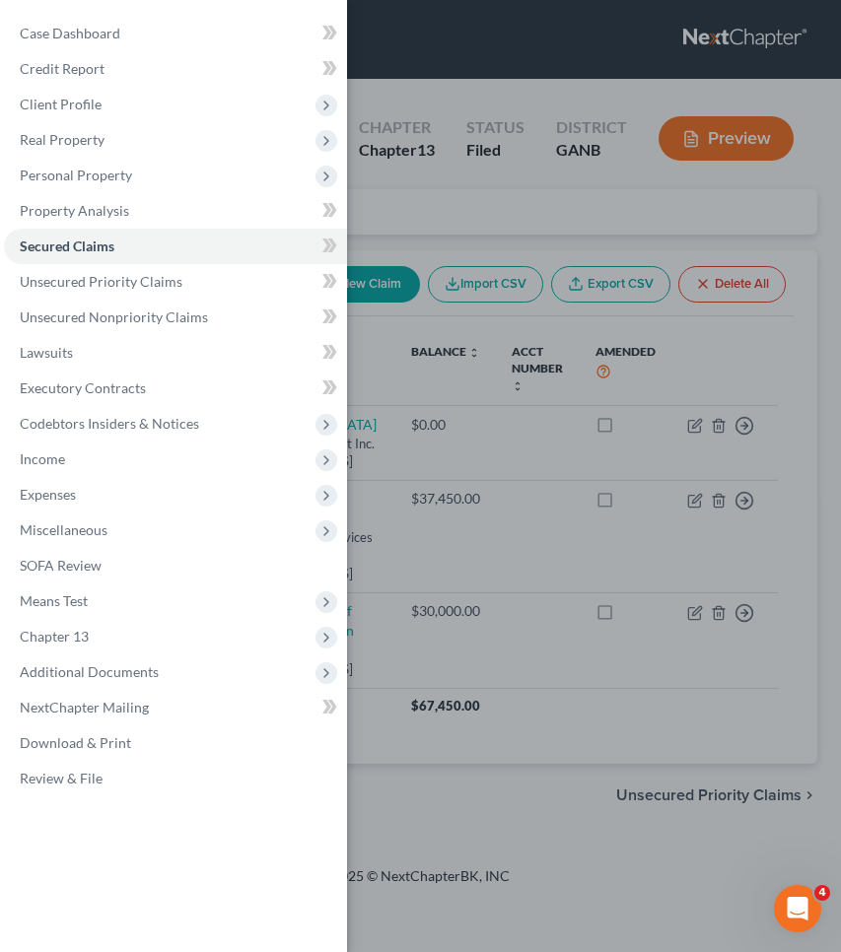
click at [457, 221] on div "Case Dashboard Payments Invoices Payments Payments Credit Report Client Profile" at bounding box center [420, 476] width 841 height 952
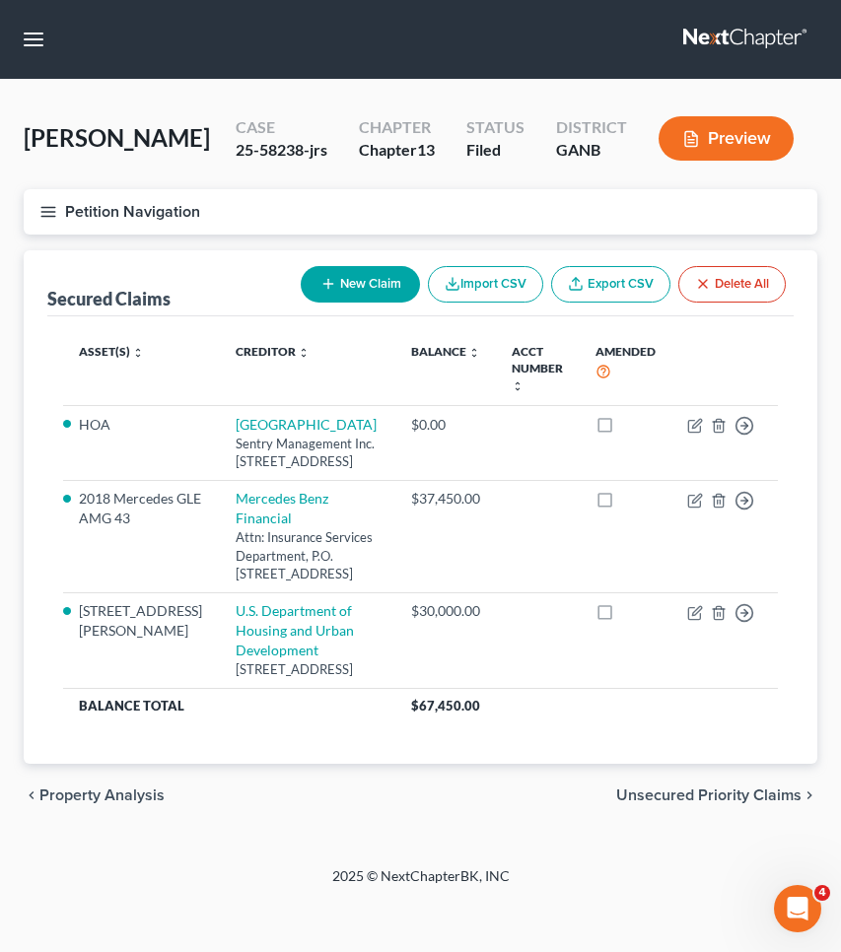
click at [153, 204] on button "Petition Navigation" at bounding box center [420, 211] width 793 height 45
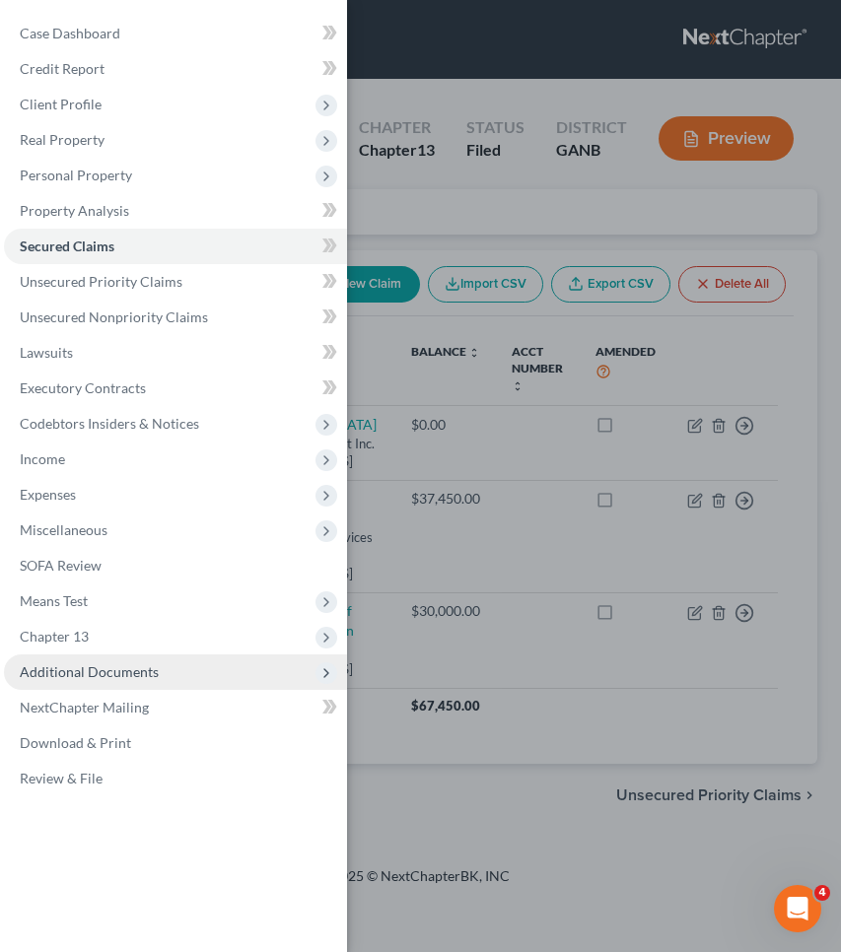
click at [82, 680] on span "Additional Documents" at bounding box center [175, 672] width 343 height 35
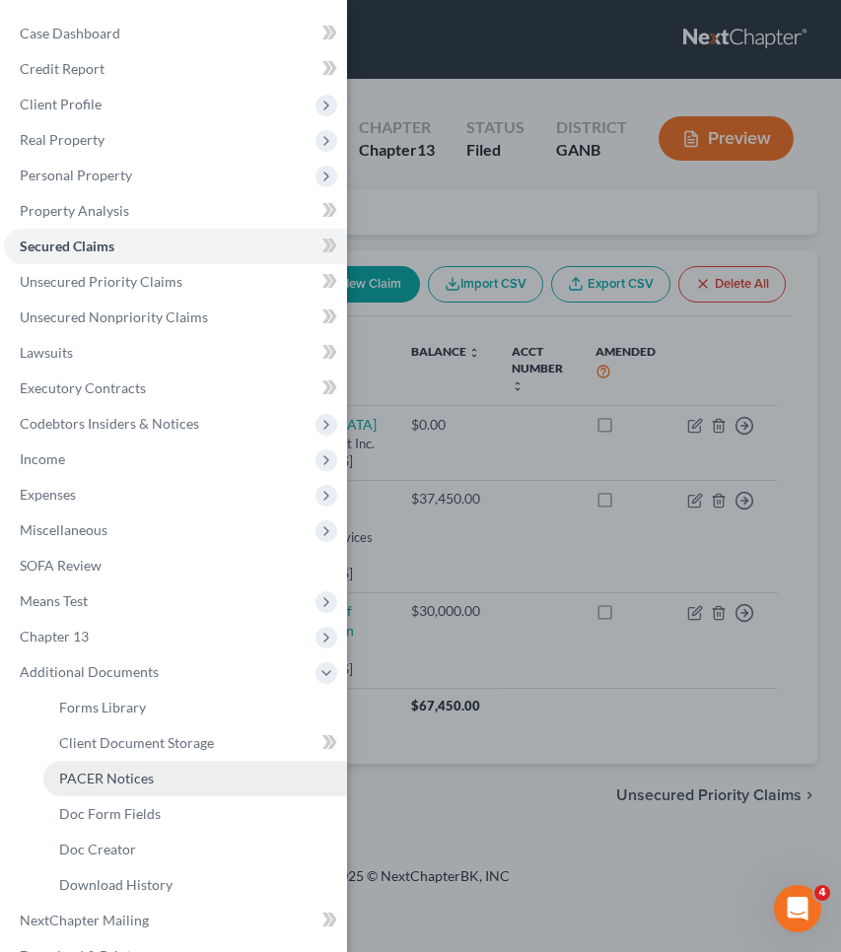
click at [96, 778] on span "PACER Notices" at bounding box center [106, 778] width 95 height 17
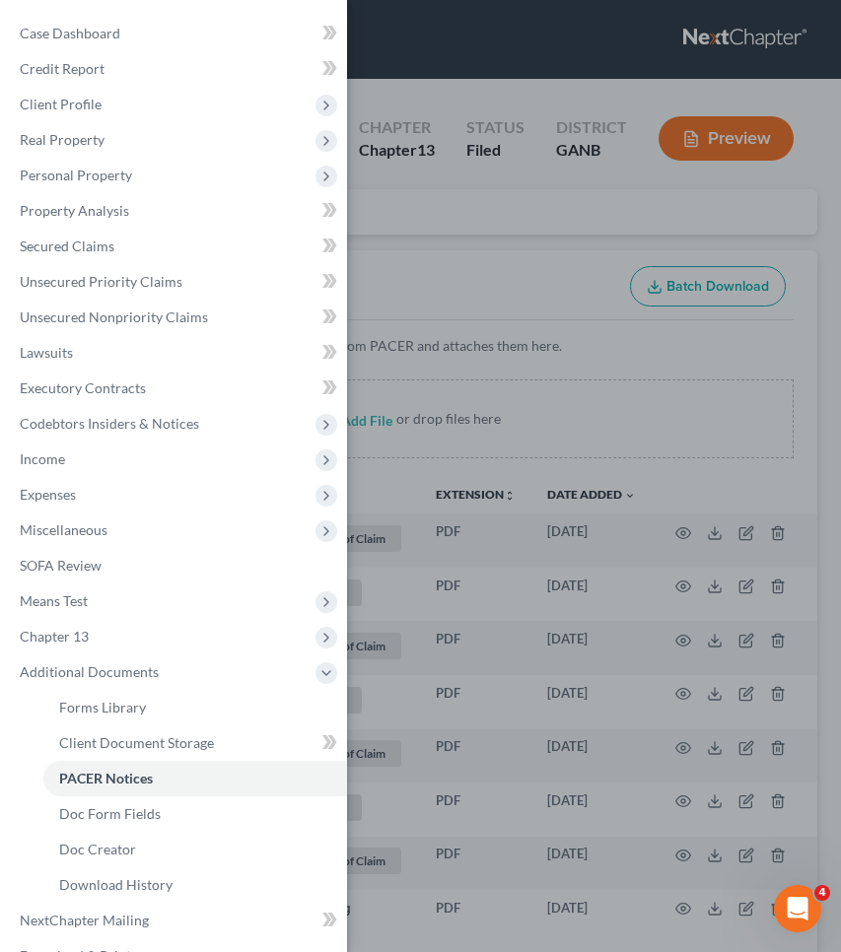
click at [718, 400] on div "Case Dashboard Payments Invoices Payments Payments Credit Report Client Profile" at bounding box center [420, 476] width 841 height 952
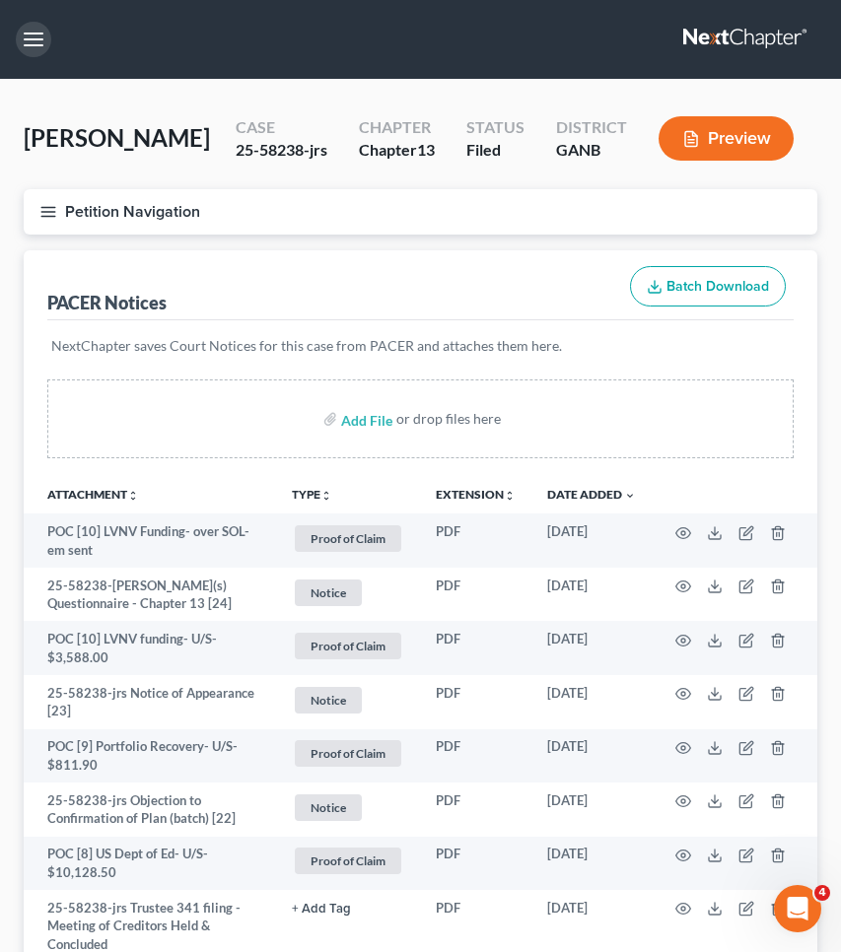
click at [26, 35] on button "button" at bounding box center [33, 39] width 35 height 35
